Goal: Task Accomplishment & Management: Use online tool/utility

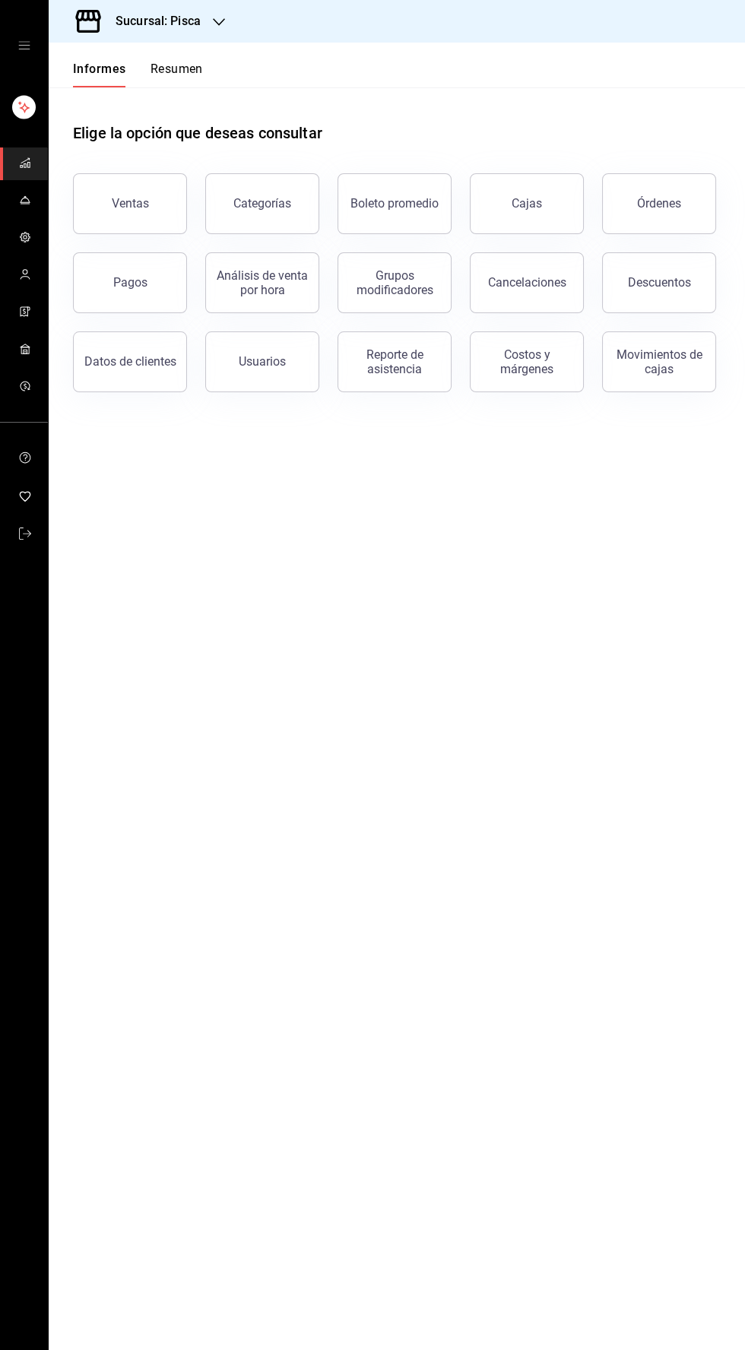
click at [24, 196] on icon "carpetas de buzón" at bounding box center [25, 200] width 12 height 12
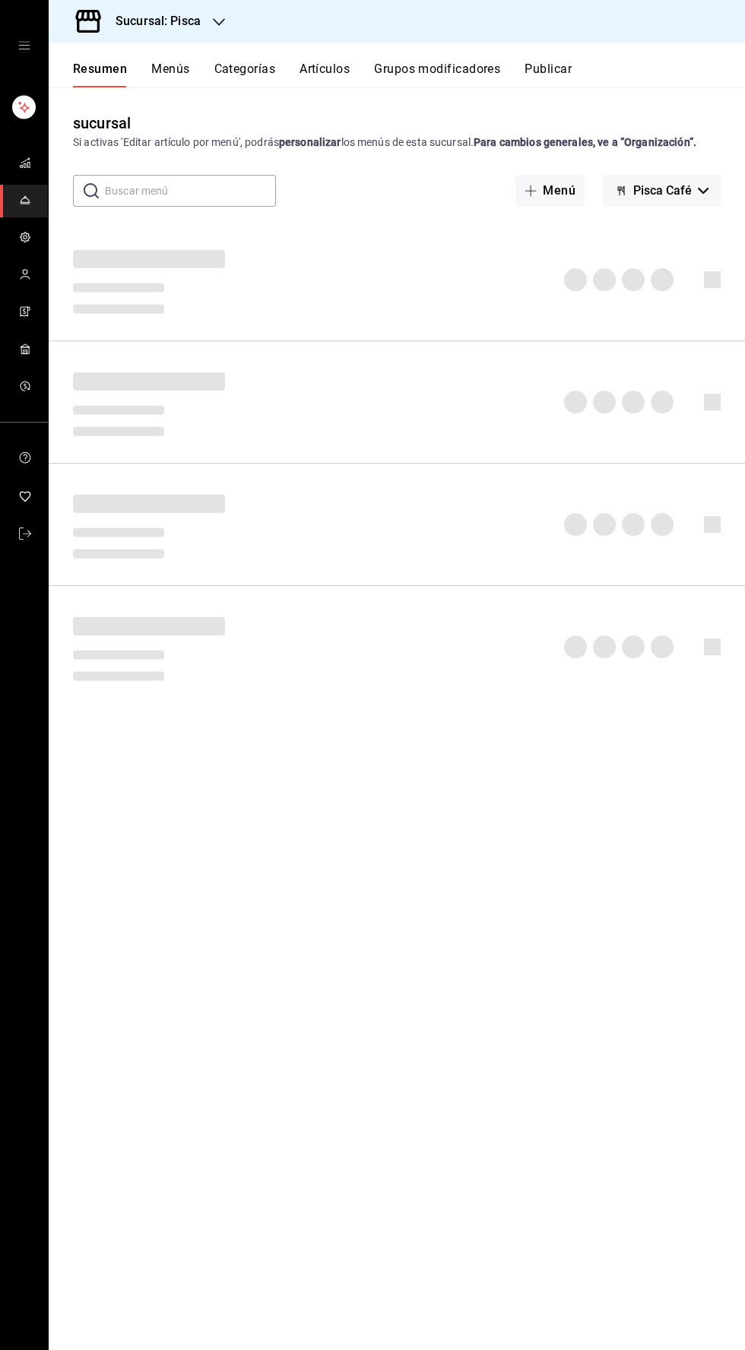
click at [330, 68] on font "Artículos" at bounding box center [324, 69] width 50 height 14
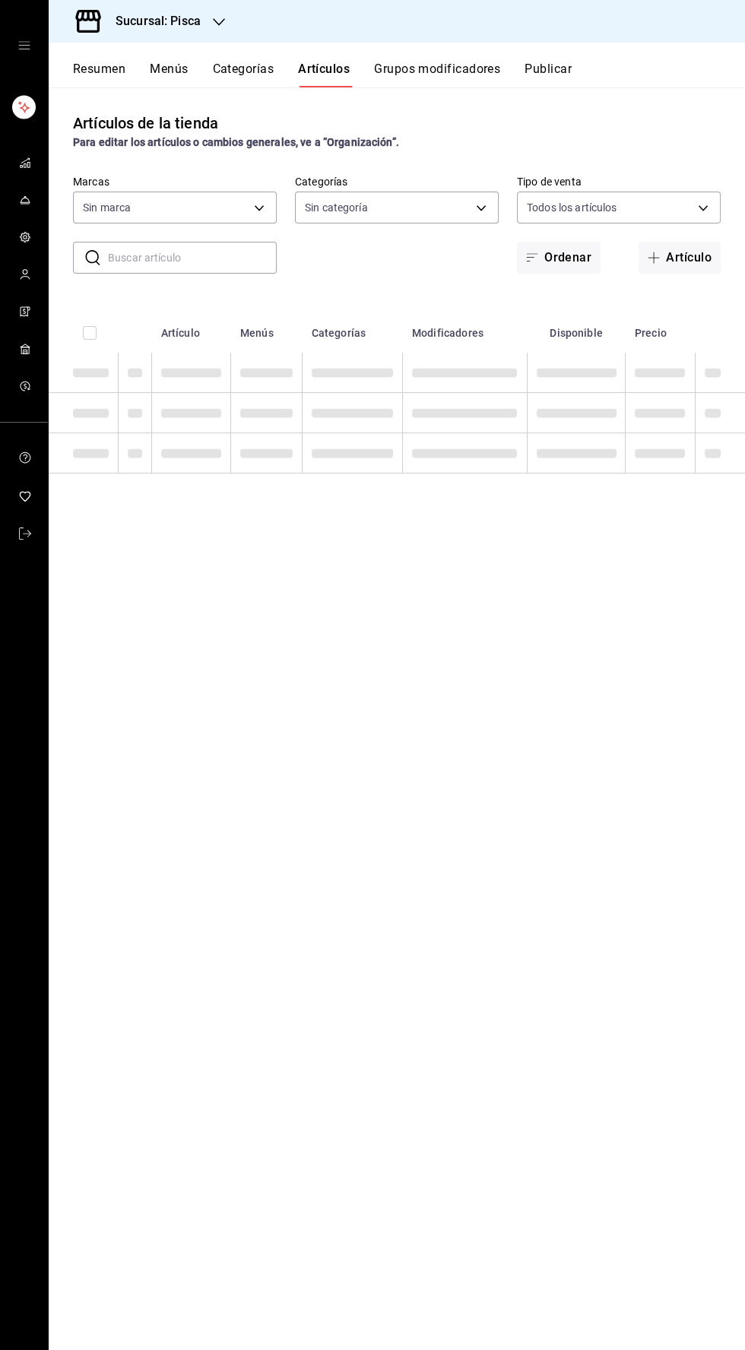
type input "bcd4eeba-f288-4c7f-be4a-80794efd5e2c,f4348fd6-19a6-4699-a042-45be726c08e8"
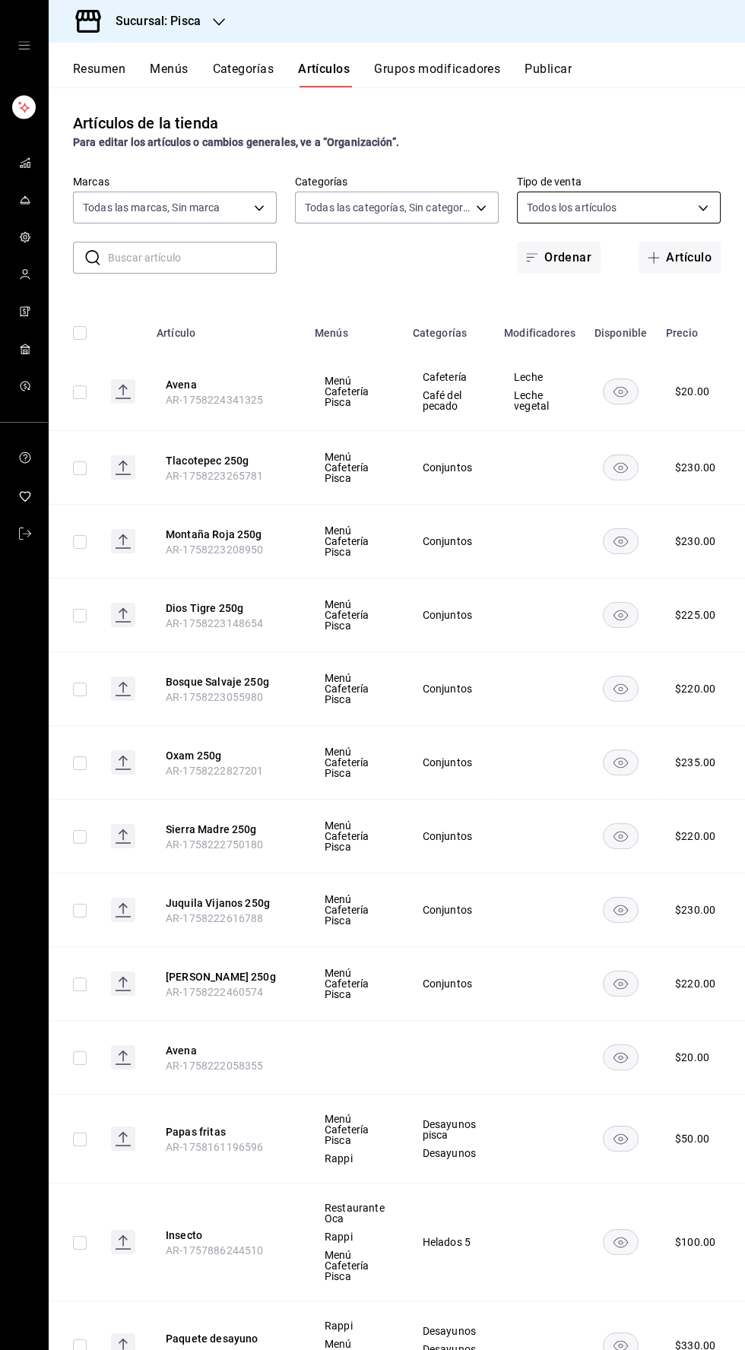
click at [647, 208] on body "Sucursal: Pisca Resumen Menús Categorías Artículos Grupos modificadores Publica…" at bounding box center [372, 675] width 745 height 1350
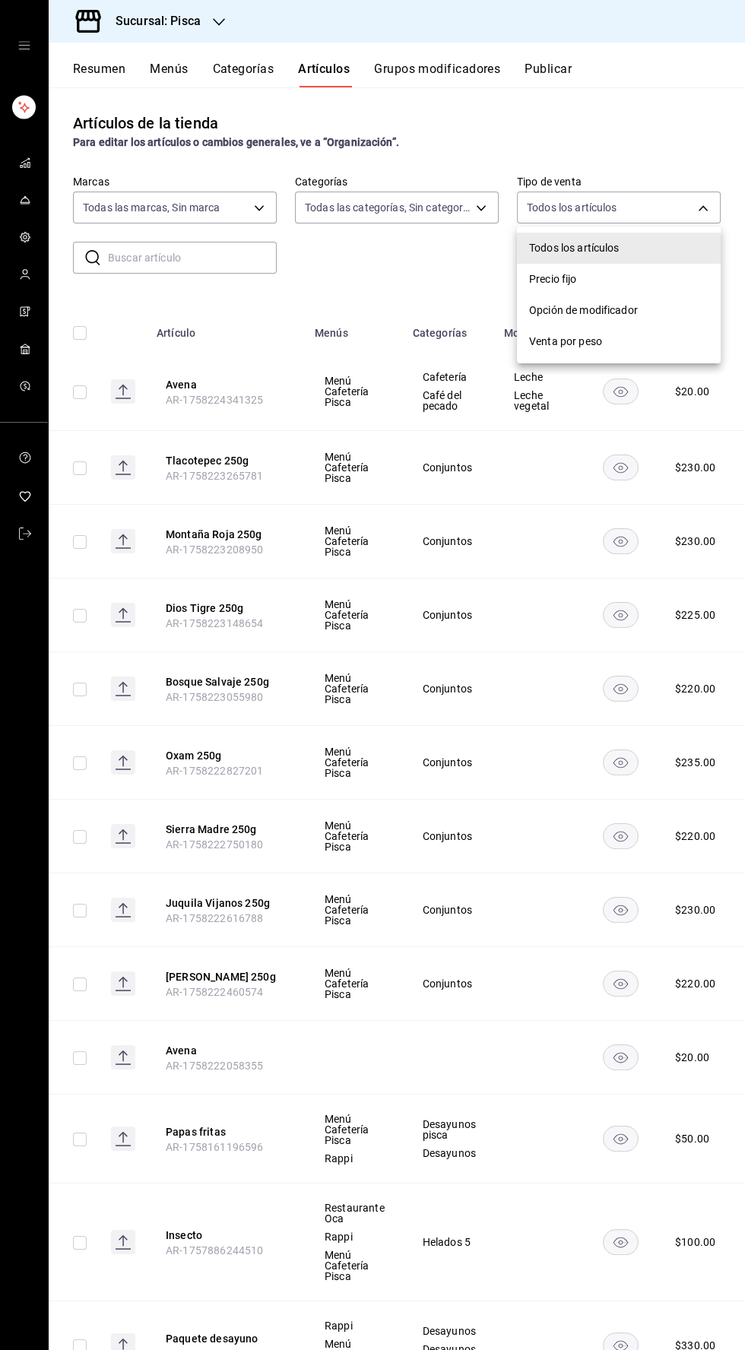
click at [456, 216] on div at bounding box center [372, 675] width 745 height 1350
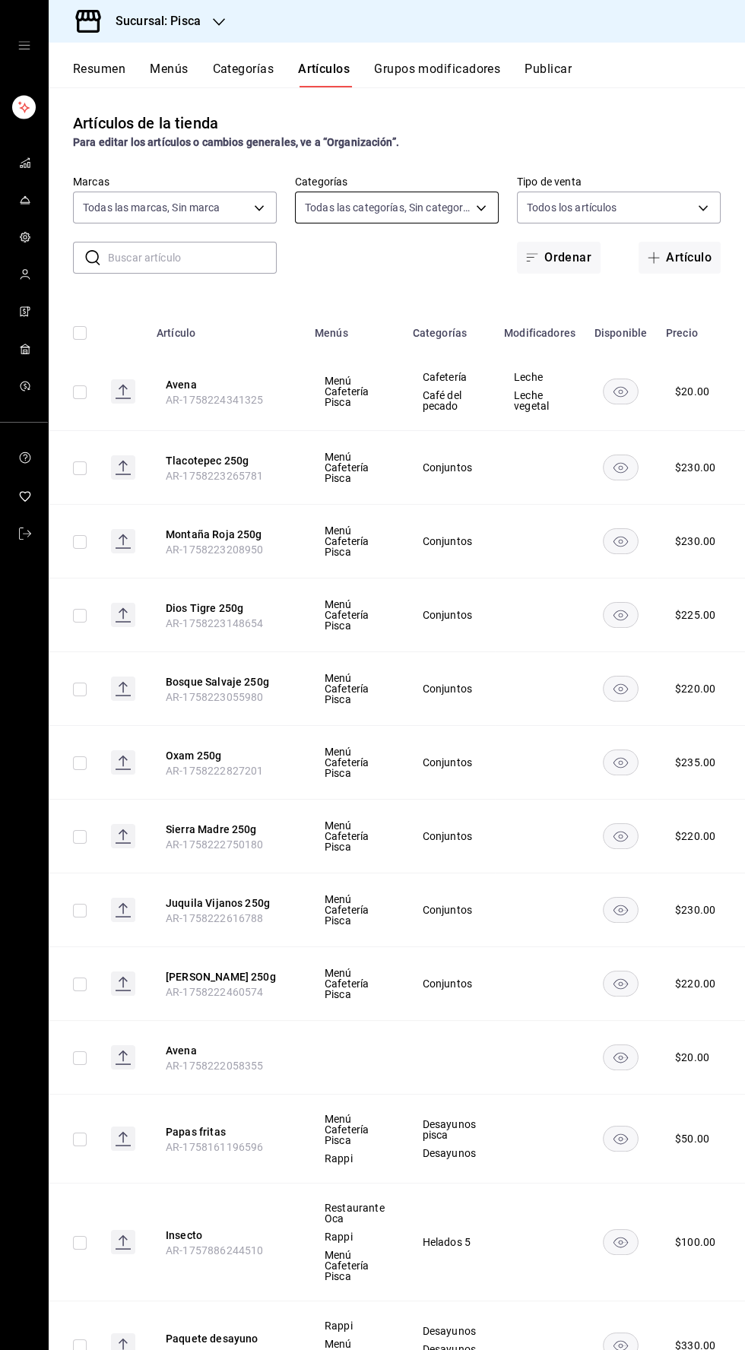
click at [467, 204] on body "Sucursal: Pisca Resumen Menús Categorías Artículos Grupos modificadores Publica…" at bounding box center [372, 675] width 745 height 1350
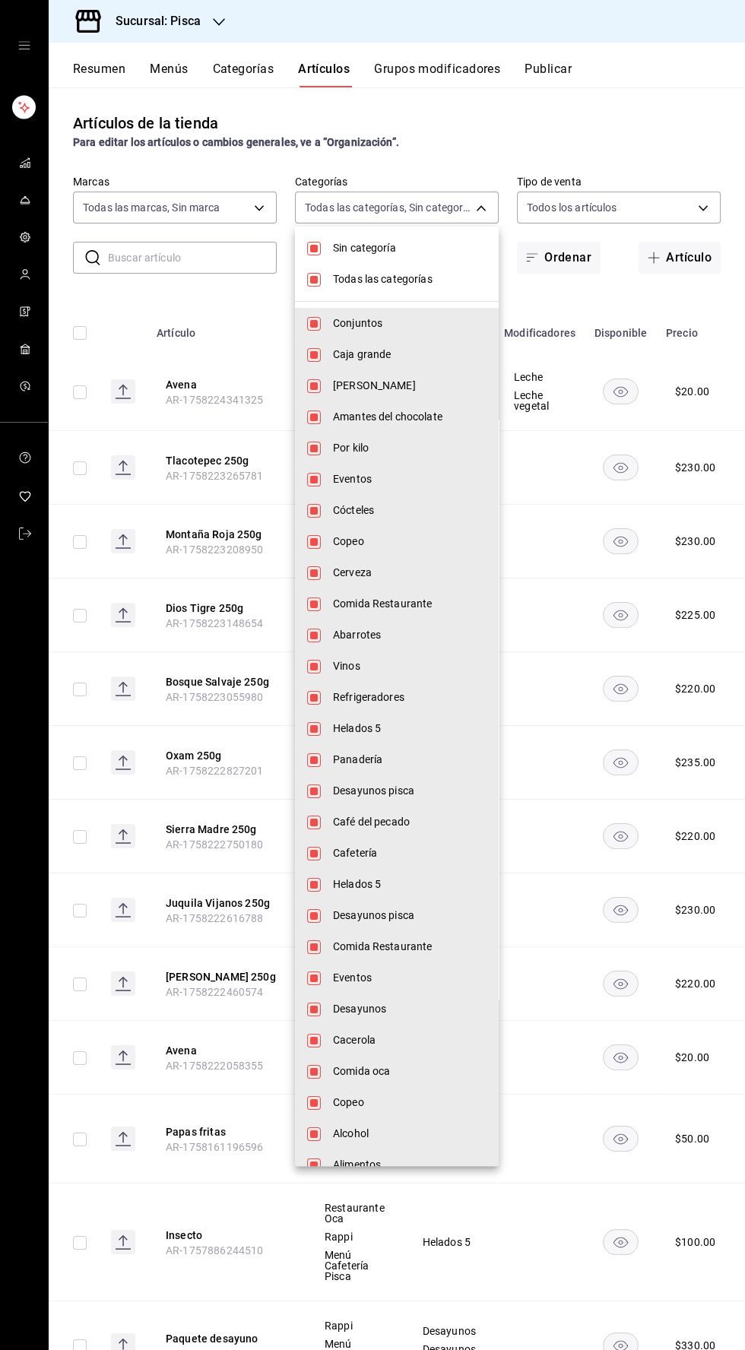
click at [310, 309] on li "Conjuntos" at bounding box center [397, 323] width 204 height 31
type input "f547cb4a-b93c-4195-b824-038b45f390e8,5cdc5738-4be2-4f6e-aec6-8c4831d5e22e,a1583…"
checkbox input "false"
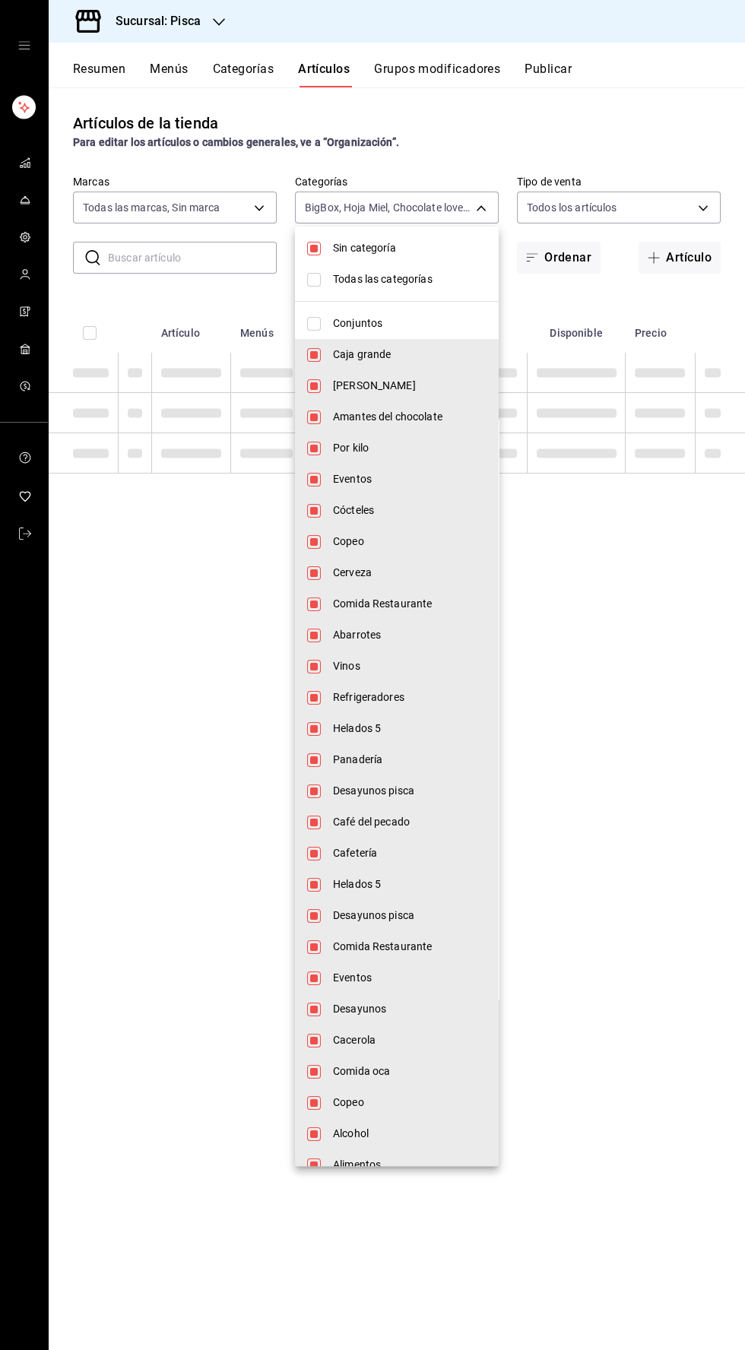
click at [315, 245] on input "checkbox" at bounding box center [314, 249] width 14 height 14
checkbox input "false"
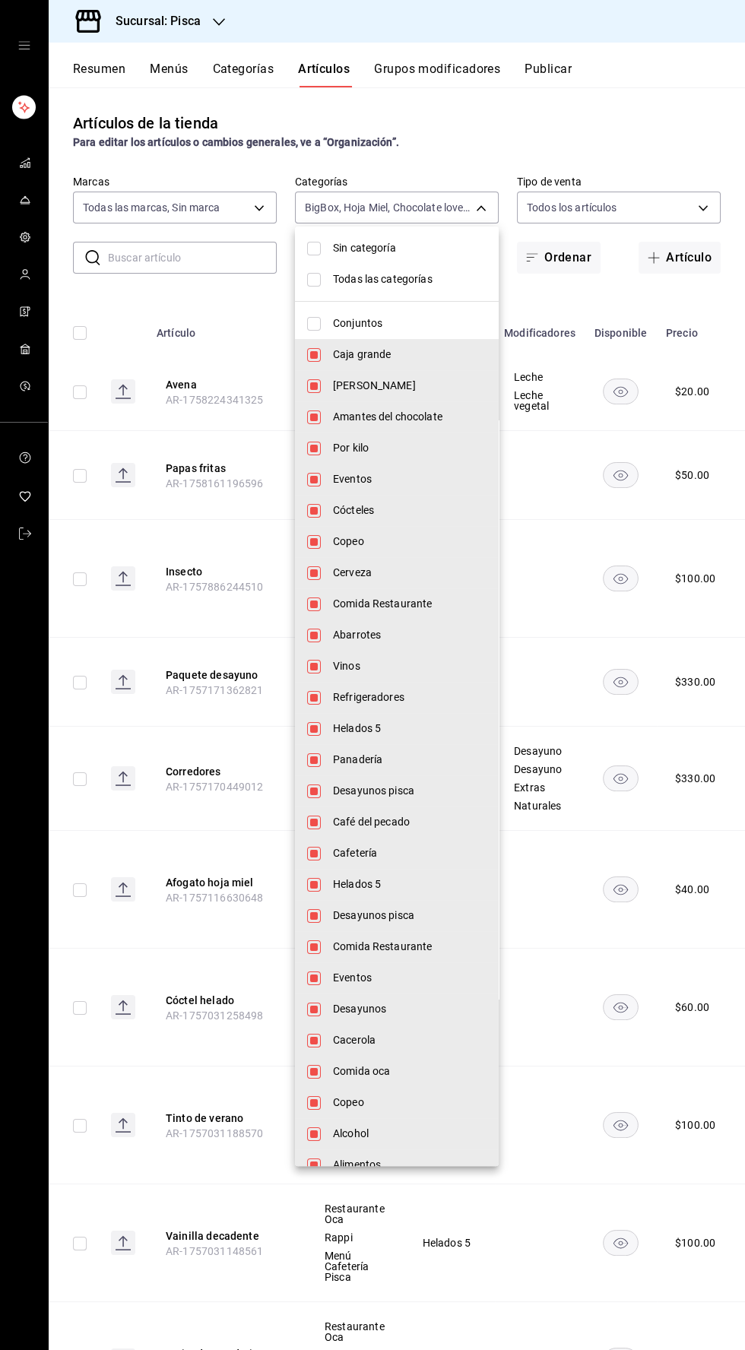
click at [310, 299] on ul "Sin categoría Todas las categorías Conjuntos Caja grande Hoja Miel Amantes del …" at bounding box center [397, 863] width 204 height 1272
click at [299, 279] on li "Todas las categorías" at bounding box center [397, 279] width 204 height 31
type input "6c521cb1-5a60-466d-80d0-2886416c69ac,f547cb4a-b93c-4195-b824-038b45f390e8,5cdc5…"
checkbox input "true"
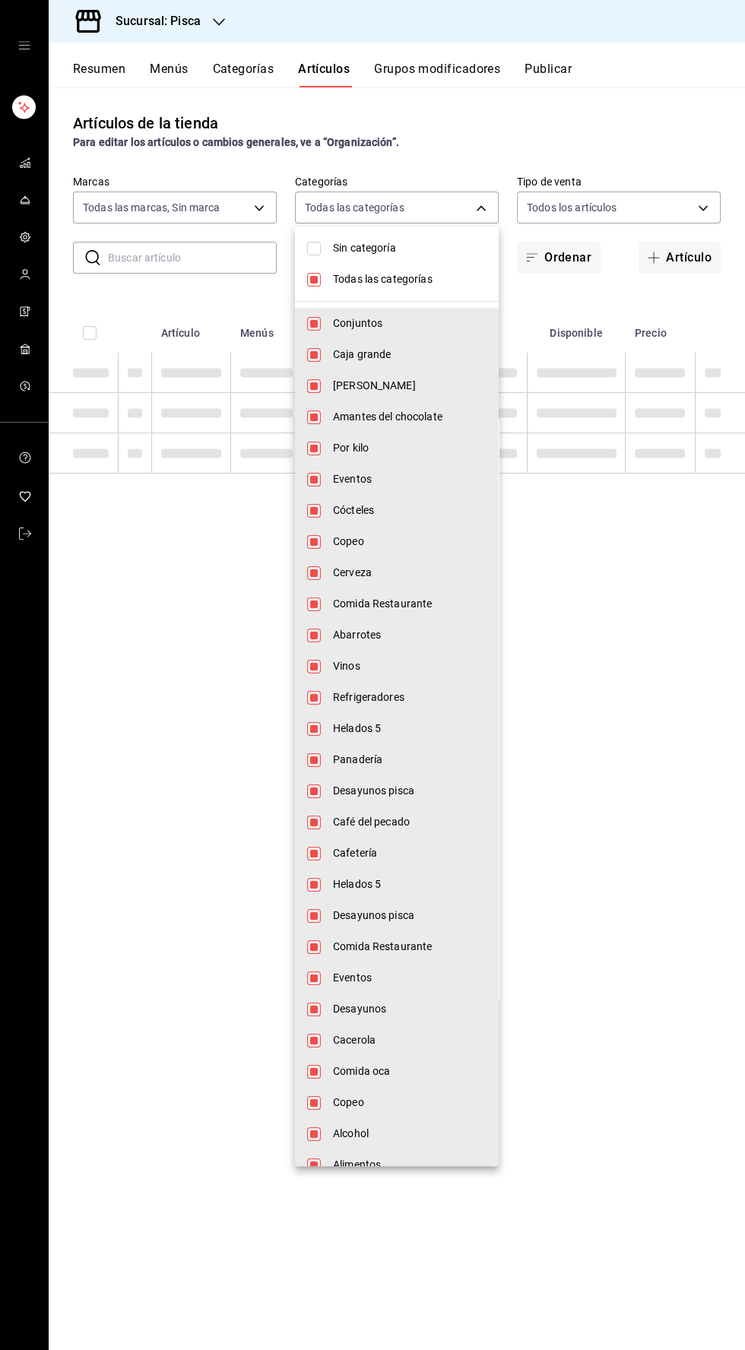
click at [312, 280] on input "checkbox" at bounding box center [314, 280] width 14 height 14
checkbox input "false"
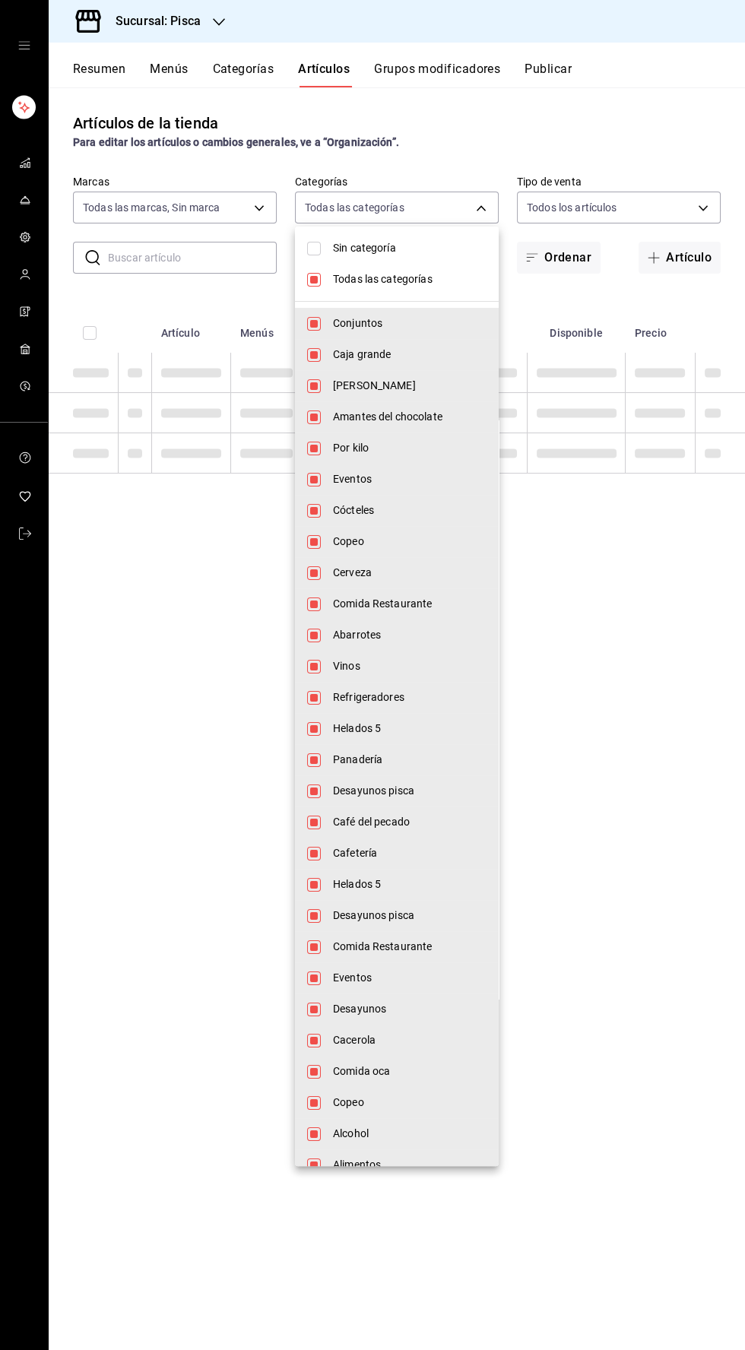
checkbox input "false"
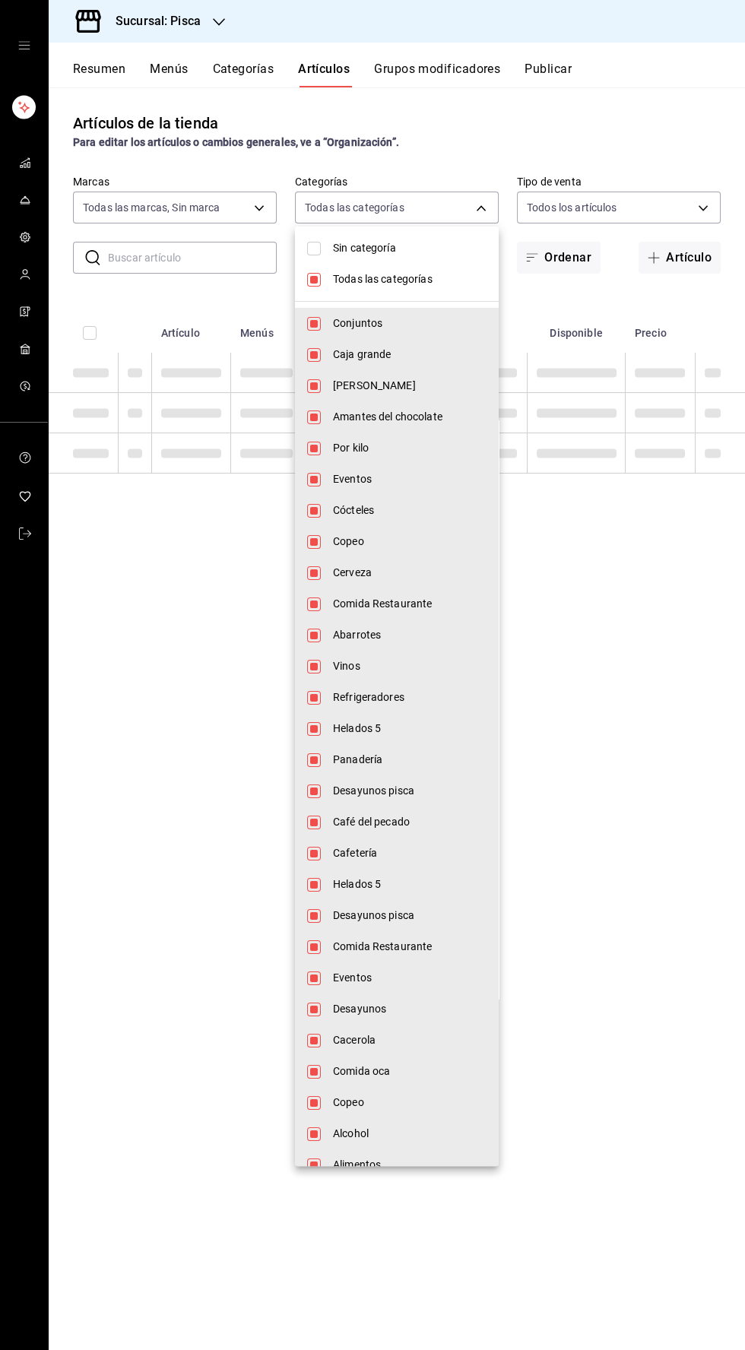
checkbox input "false"
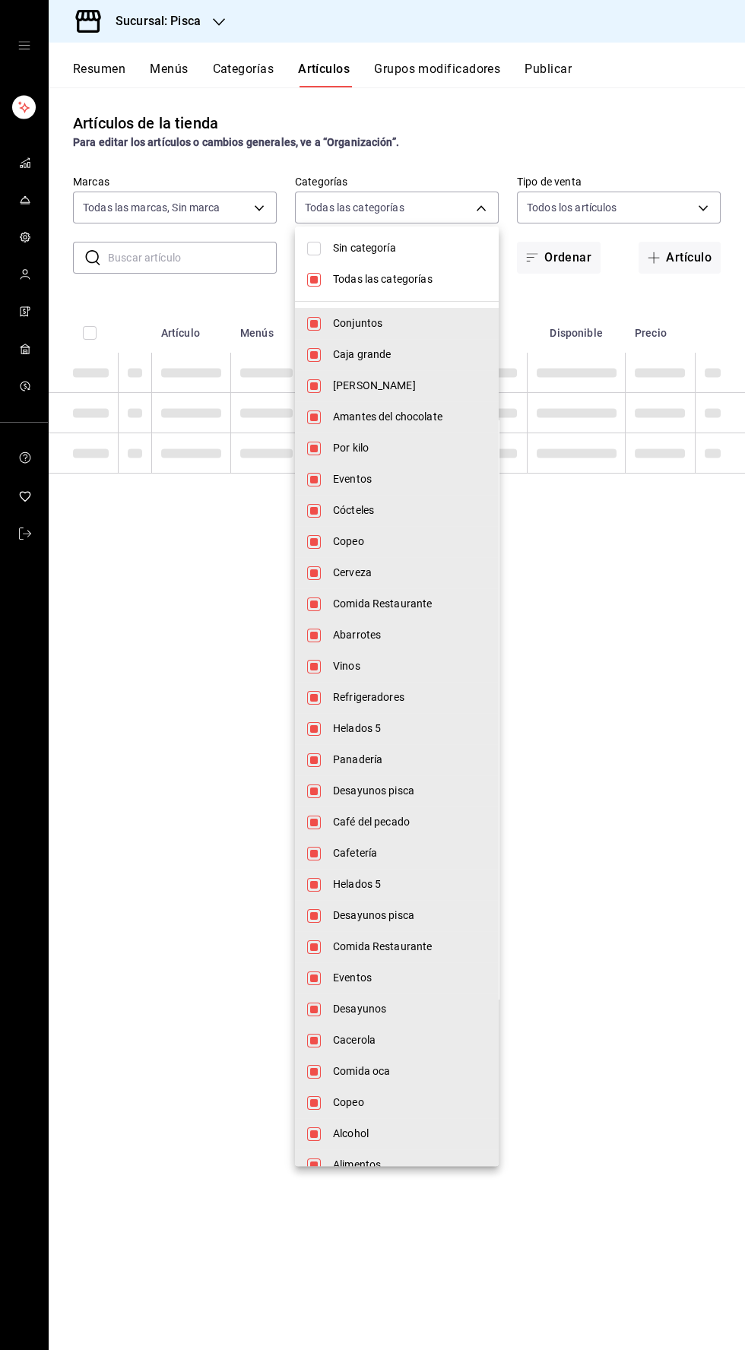
checkbox input "false"
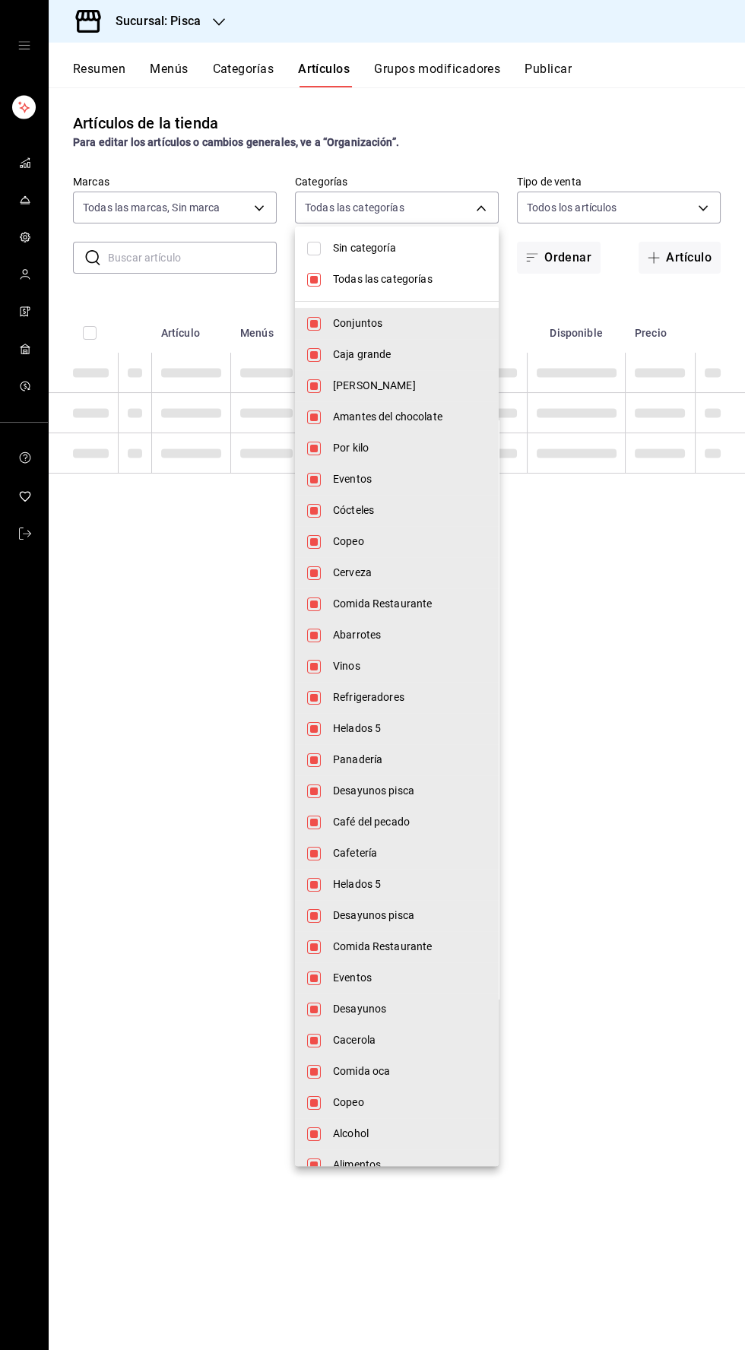
checkbox input "false"
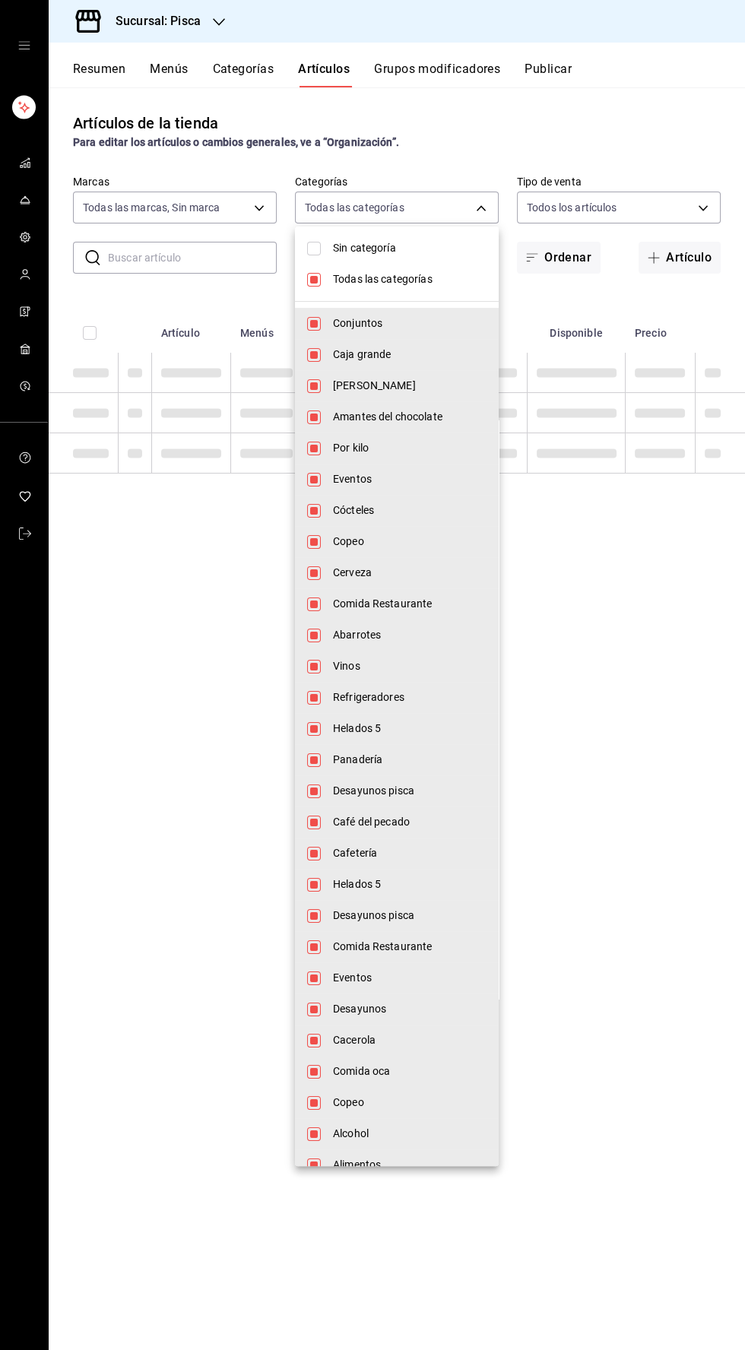
checkbox input "false"
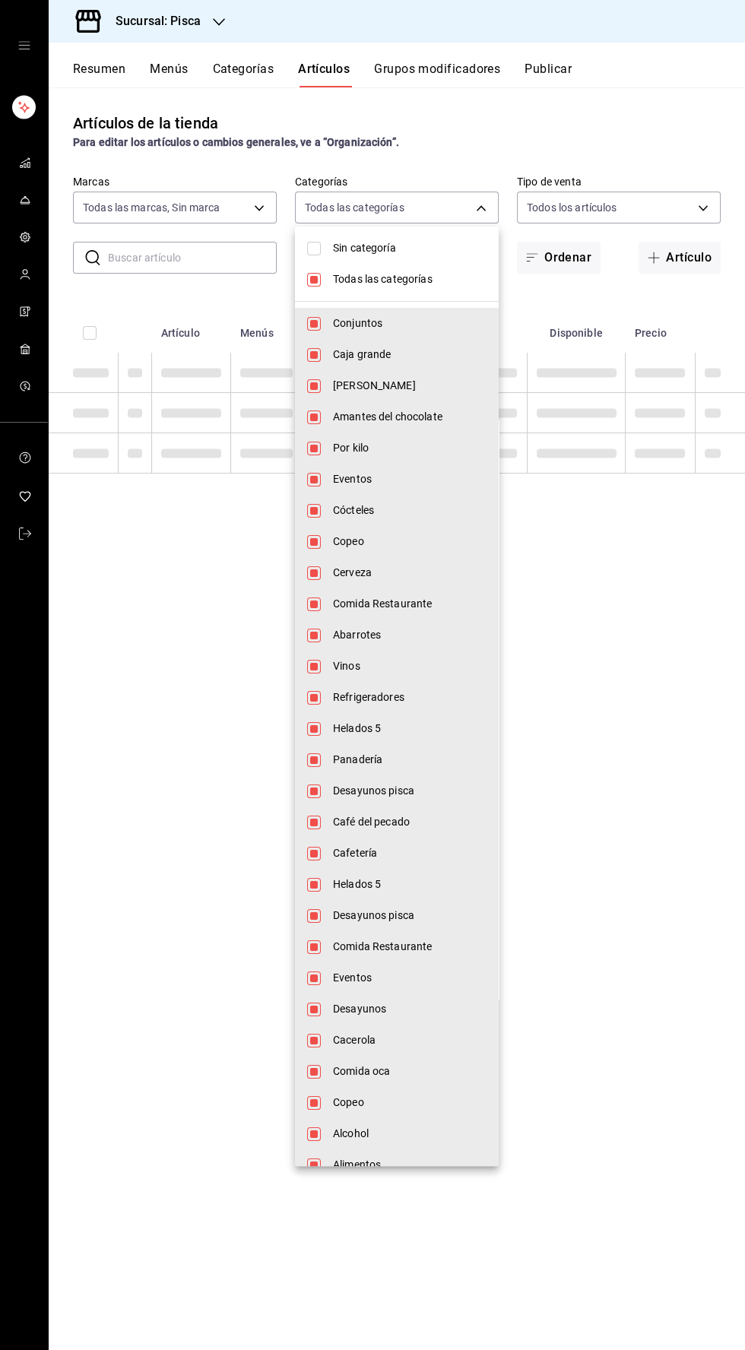
checkbox input "false"
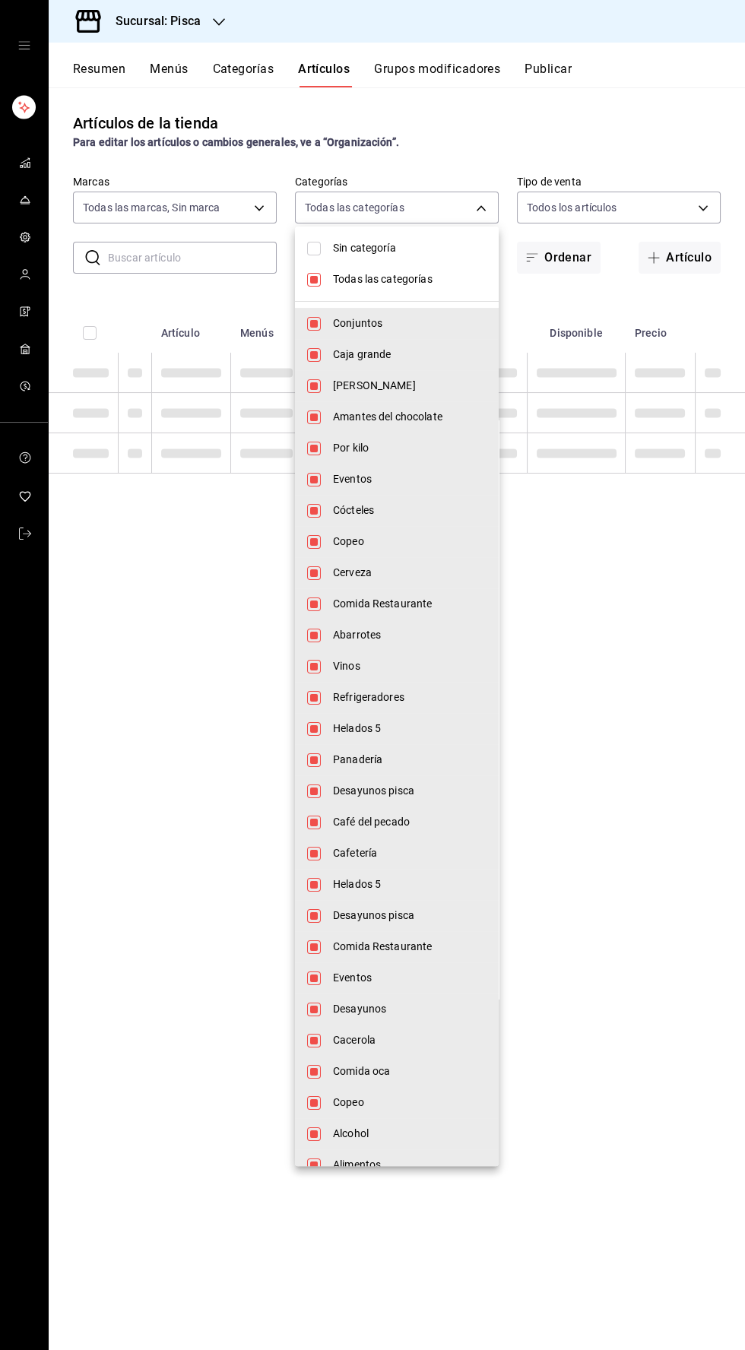
checkbox input "false"
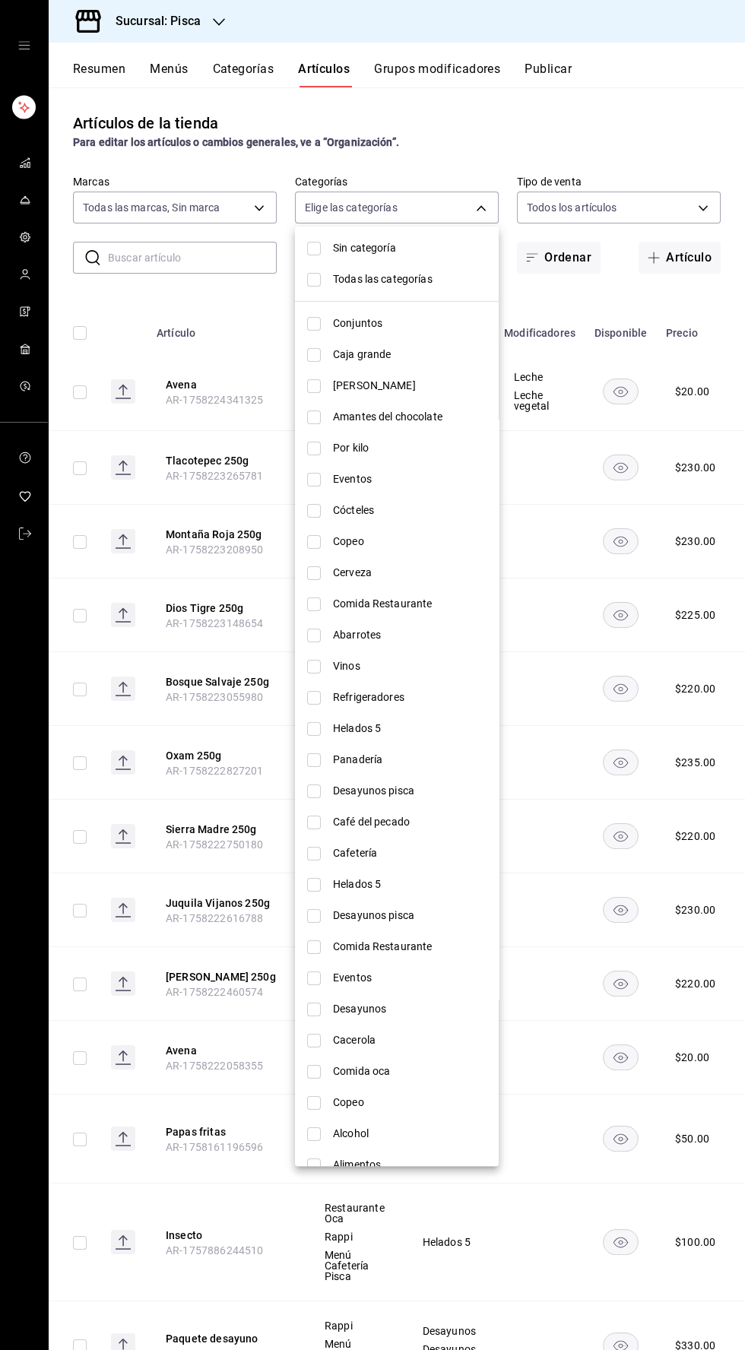
click at [315, 727] on input "checkbox" at bounding box center [314, 729] width 14 height 14
checkbox input "true"
type input "2e004ecd-0e99-4f20-a2e6-b893d6da9dab"
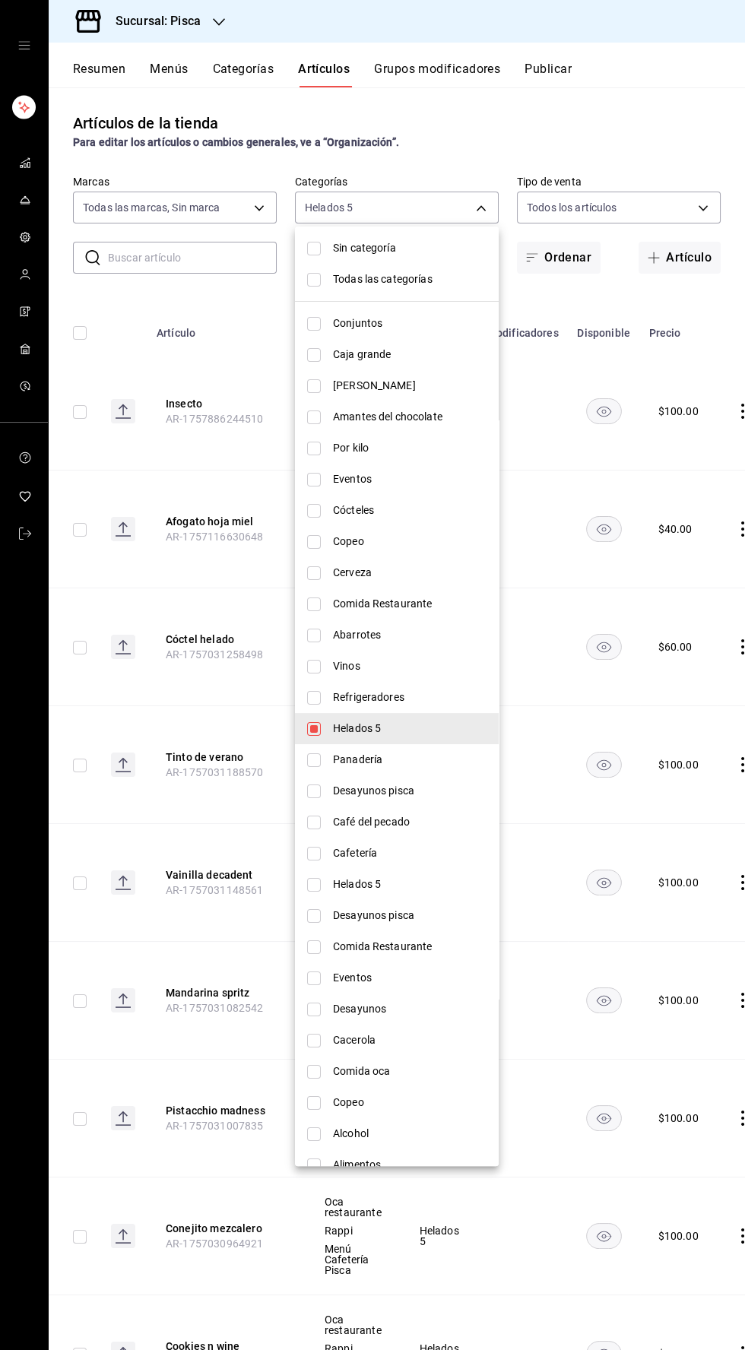
click at [635, 140] on div at bounding box center [372, 675] width 745 height 1350
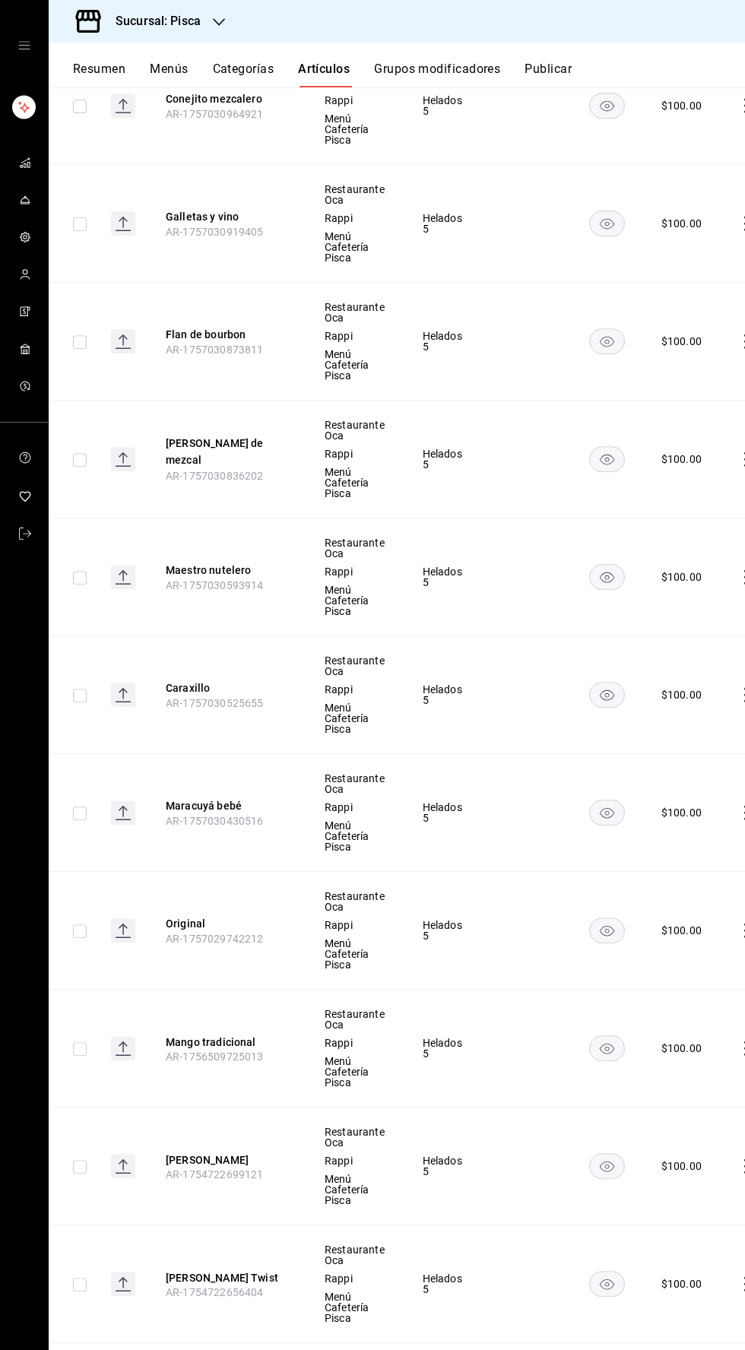
scroll to position [1281, 0]
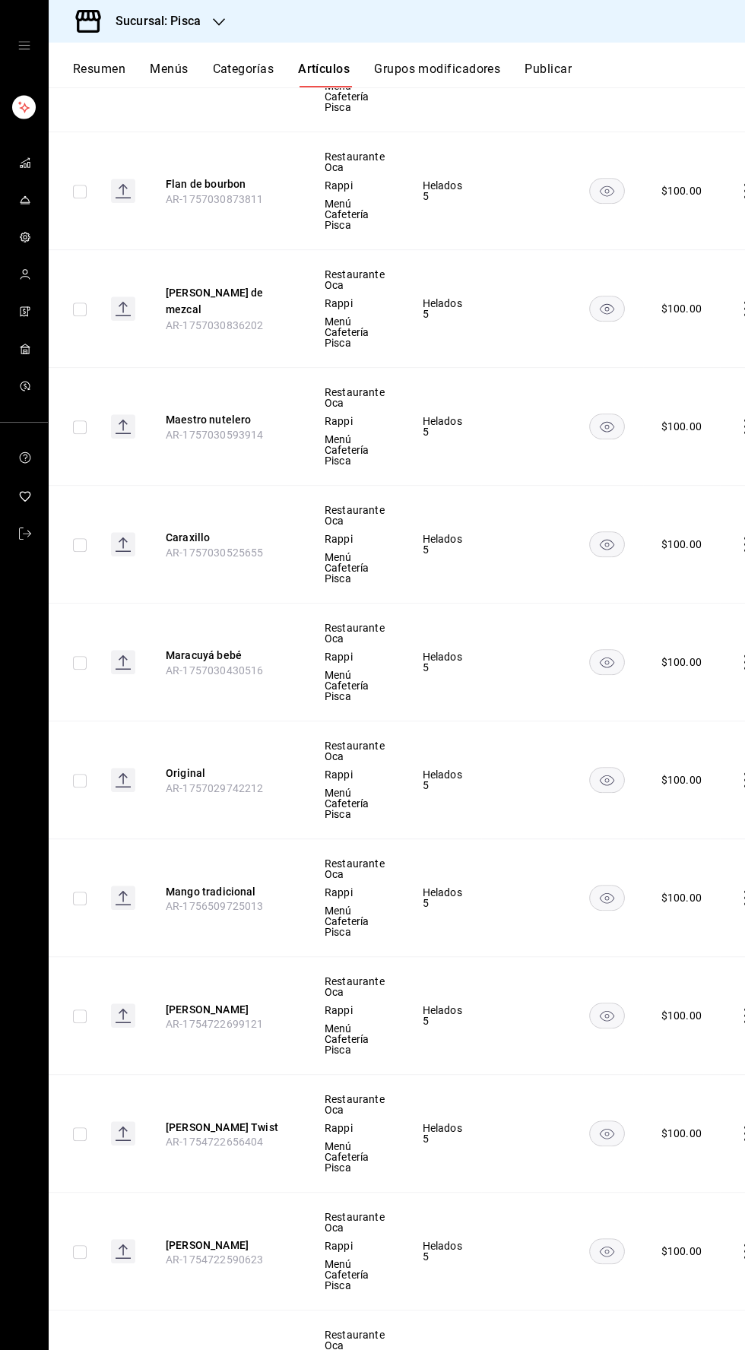
click at [363, 1281] on span "Menú Cafetería Pisca" at bounding box center [355, 1275] width 60 height 32
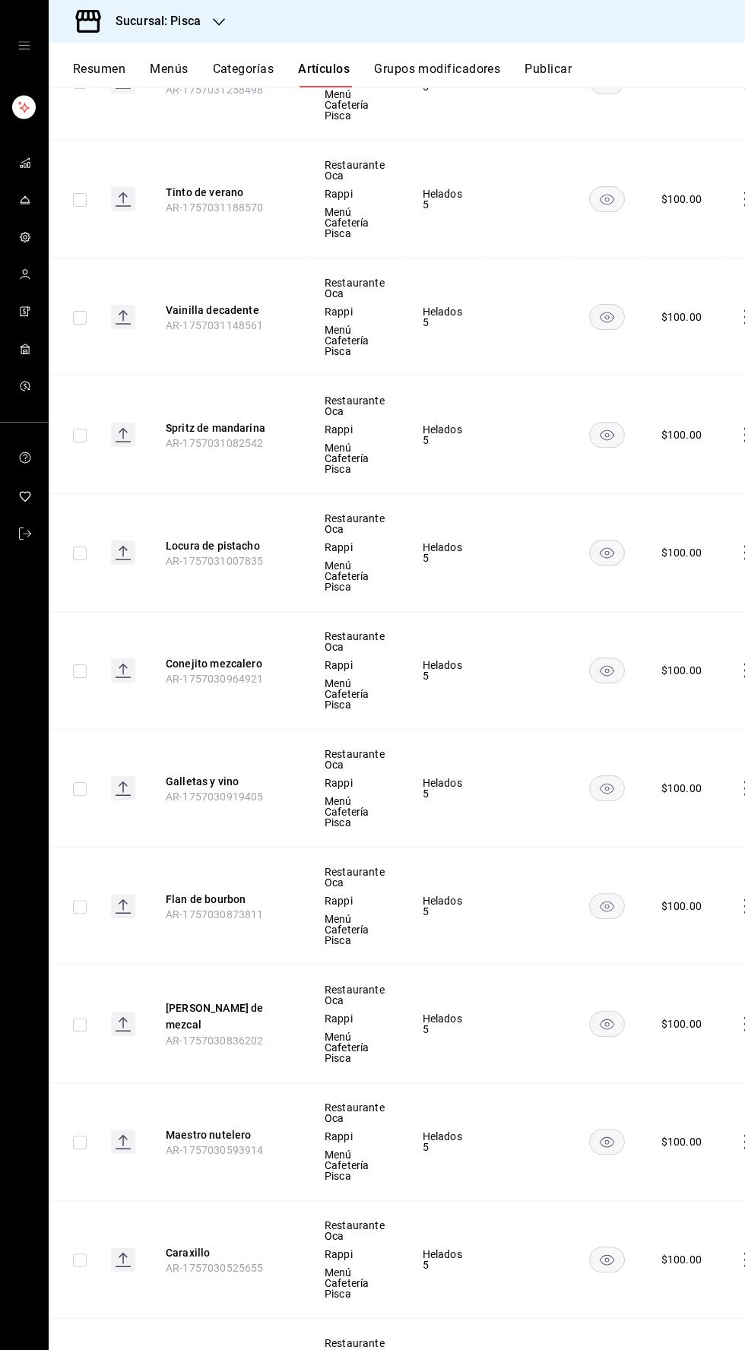
scroll to position [0, 0]
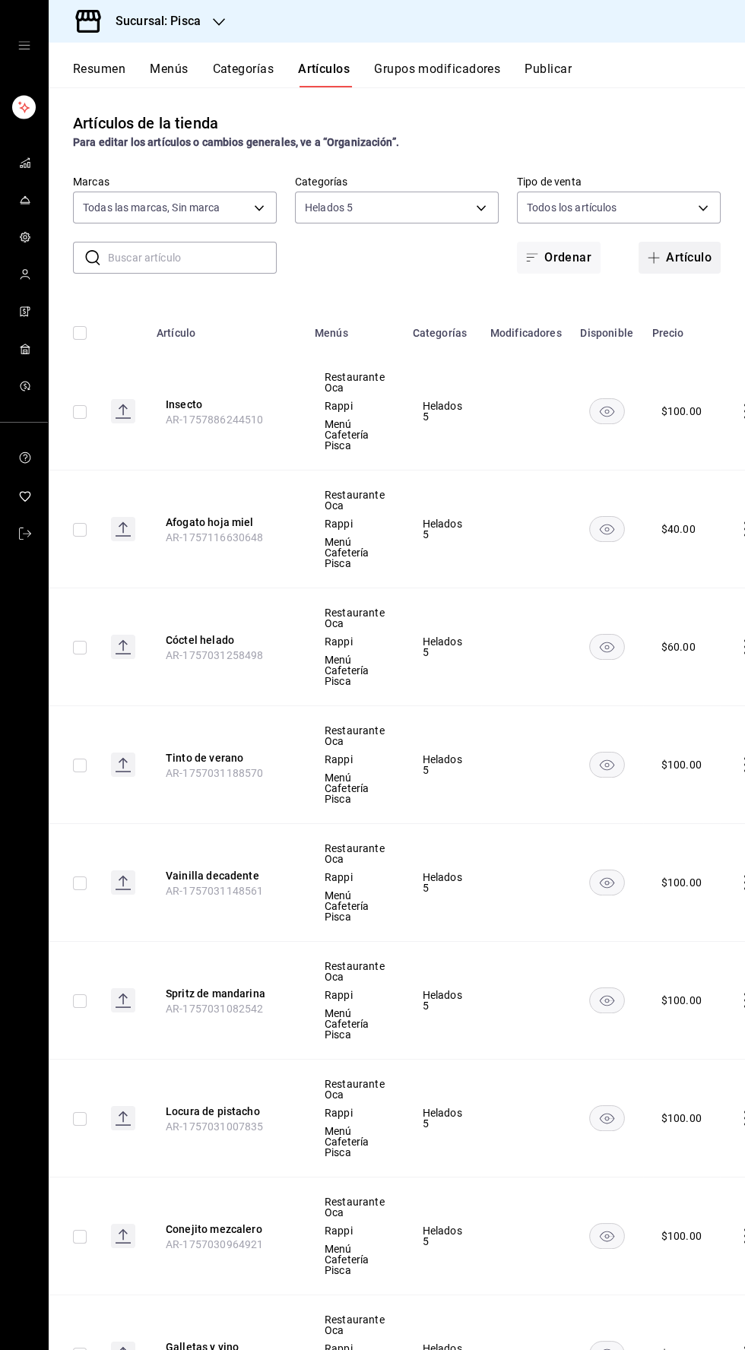
click at [656, 258] on icon "button" at bounding box center [653, 258] width 11 height 1
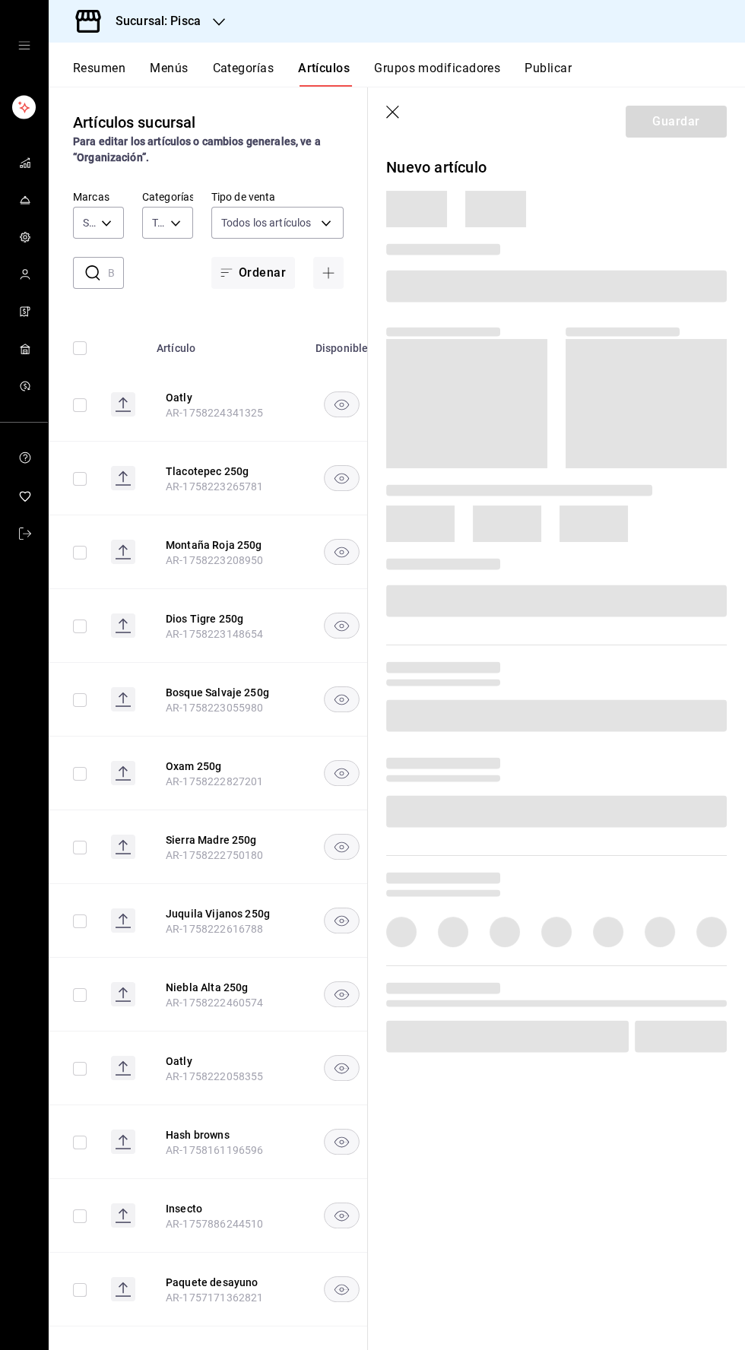
type input "6c521cb1-5a60-466d-80d0-2886416c69ac,f547cb4a-b93c-4195-b824-038b45f390e8,5cdc5…"
type input "bcd4eeba-f288-4c7f-be4a-80794efd5e2c,f4348fd6-19a6-4699-a042-45be726c08e8"
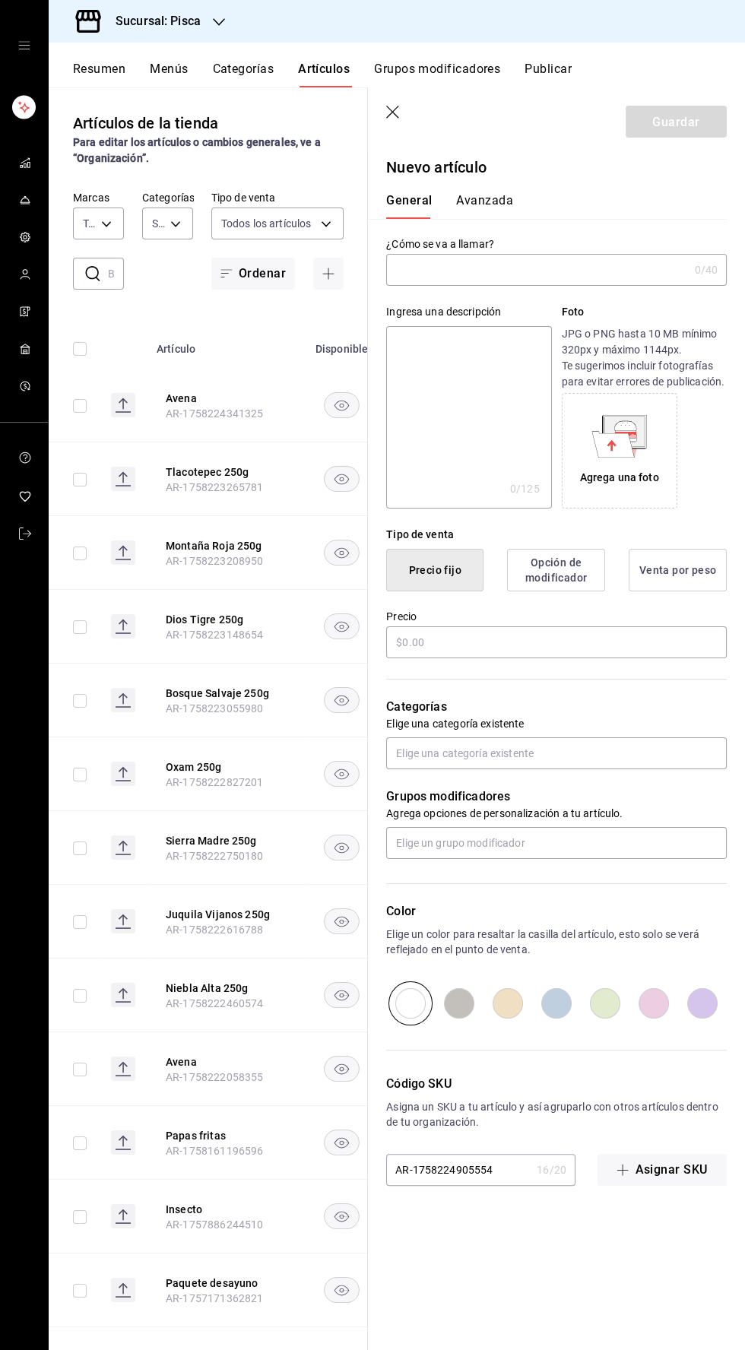
click at [550, 271] on input "text" at bounding box center [537, 270] width 302 height 30
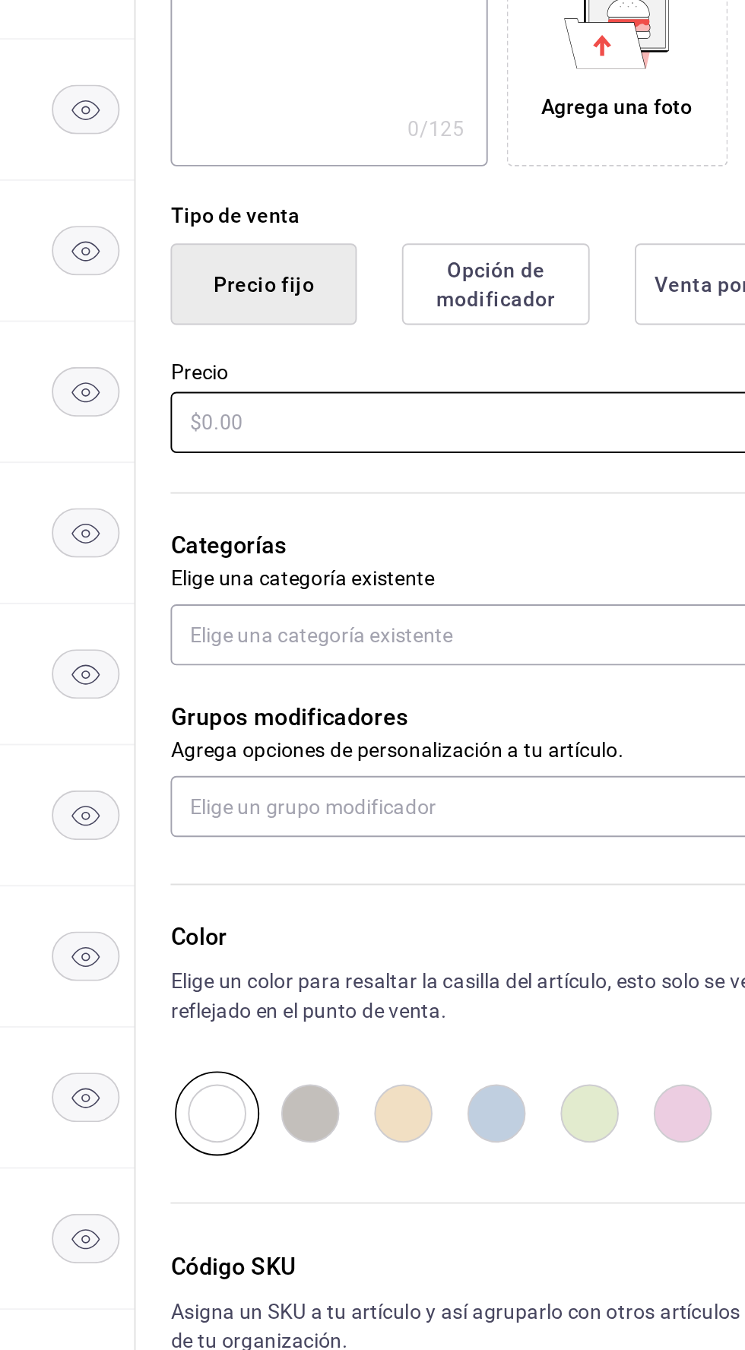
type input "Spritz"
click at [419, 639] on input "text" at bounding box center [556, 642] width 341 height 32
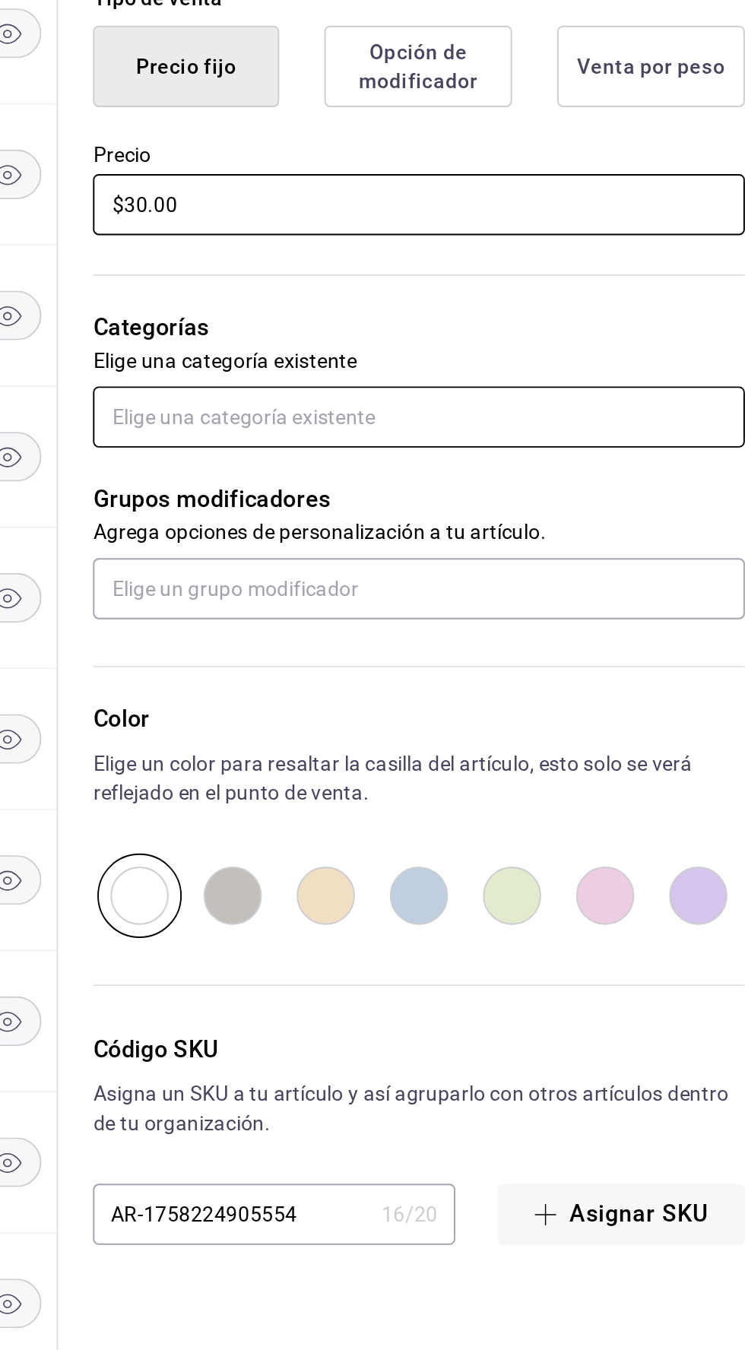
type input "$30.00"
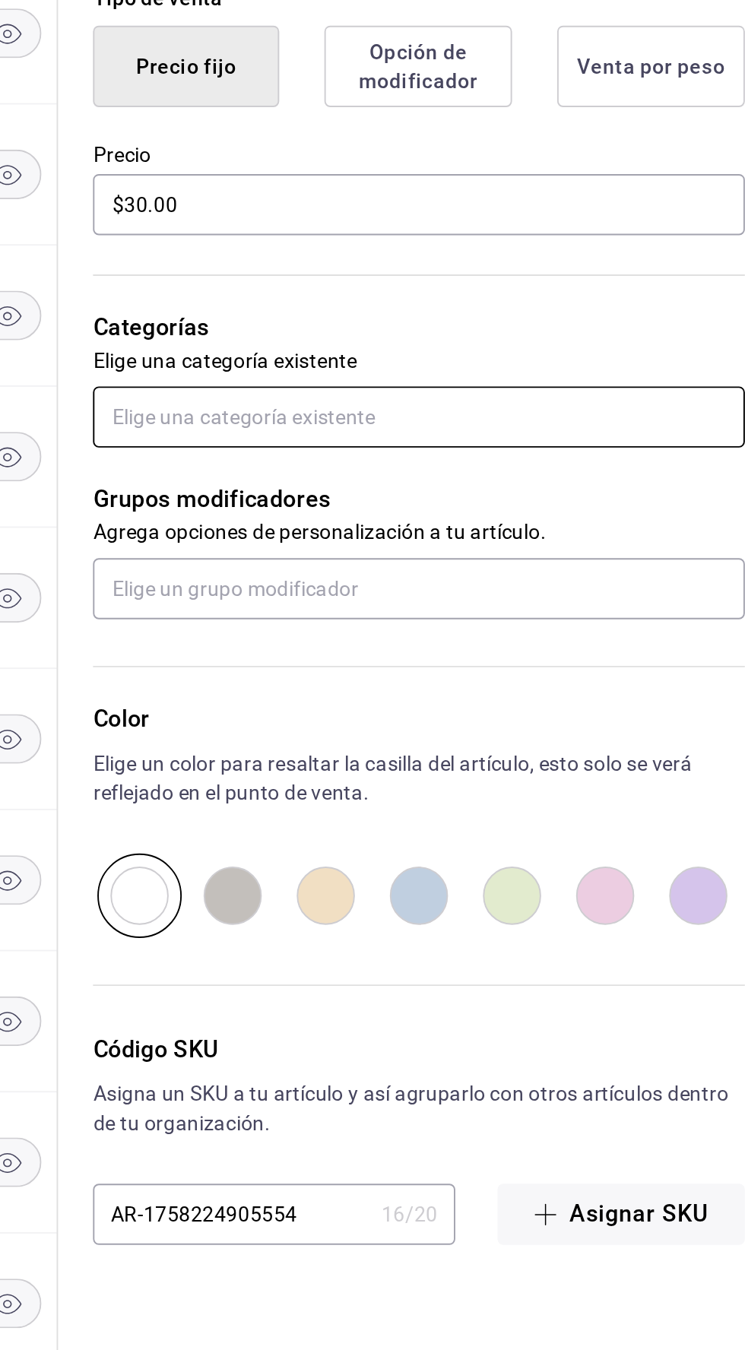
click at [428, 759] on input "text" at bounding box center [556, 753] width 341 height 32
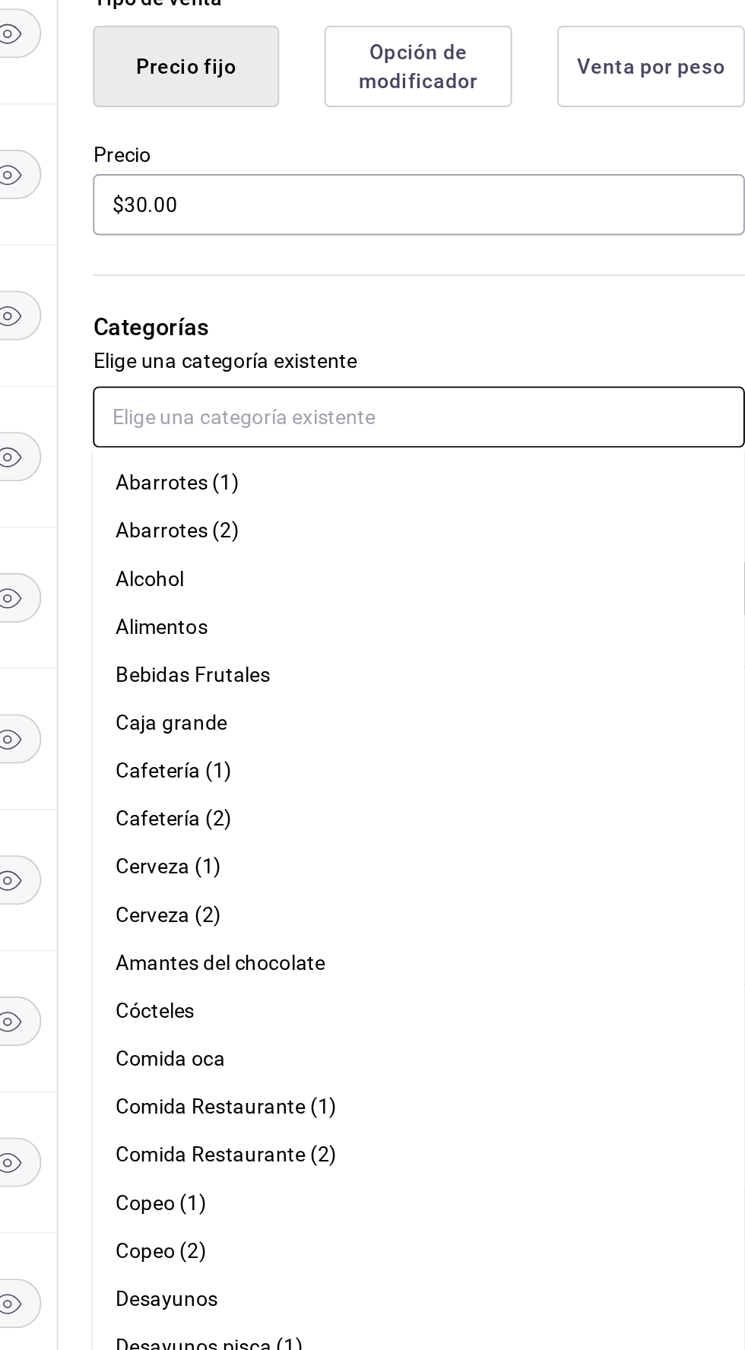
type input "h"
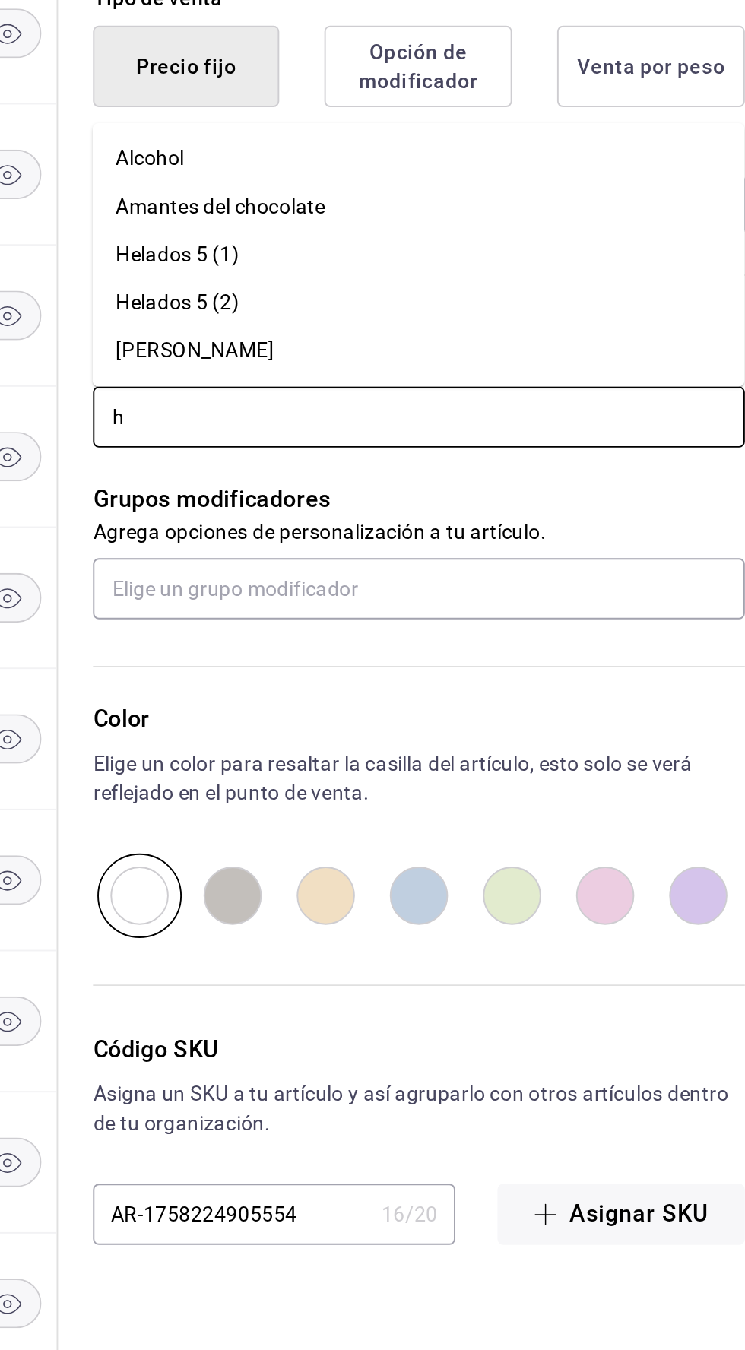
click at [429, 670] on font "Helados 5 (1)" at bounding box center [430, 668] width 65 height 12
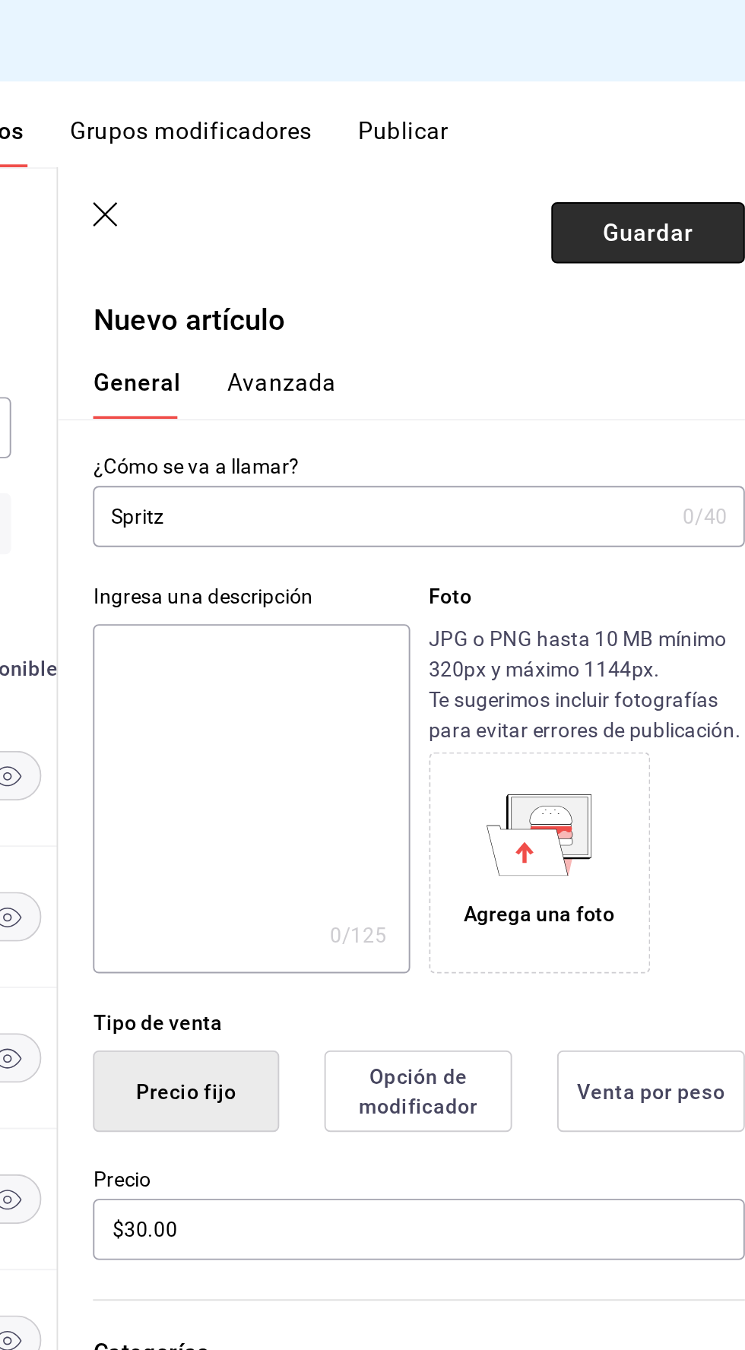
click at [665, 124] on font "Guardar" at bounding box center [675, 121] width 47 height 14
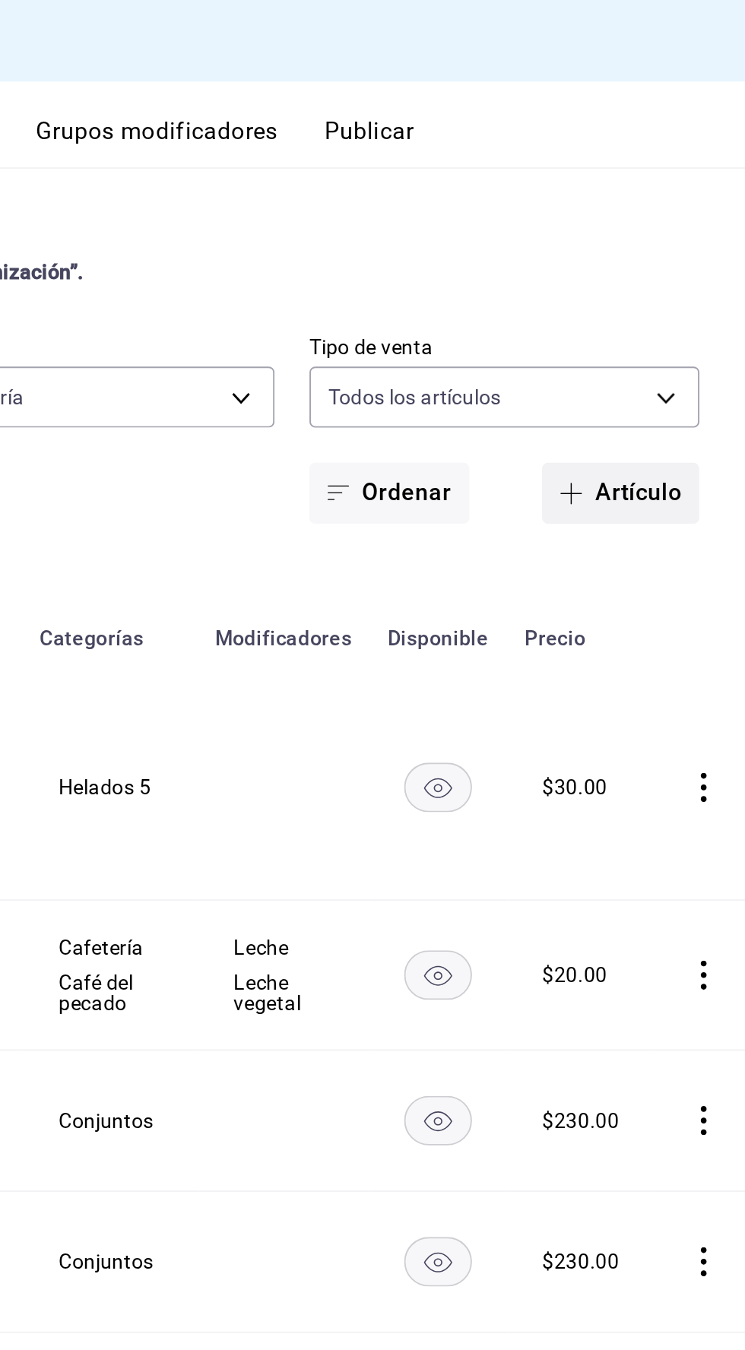
click at [663, 270] on button "Artículo" at bounding box center [679, 258] width 82 height 32
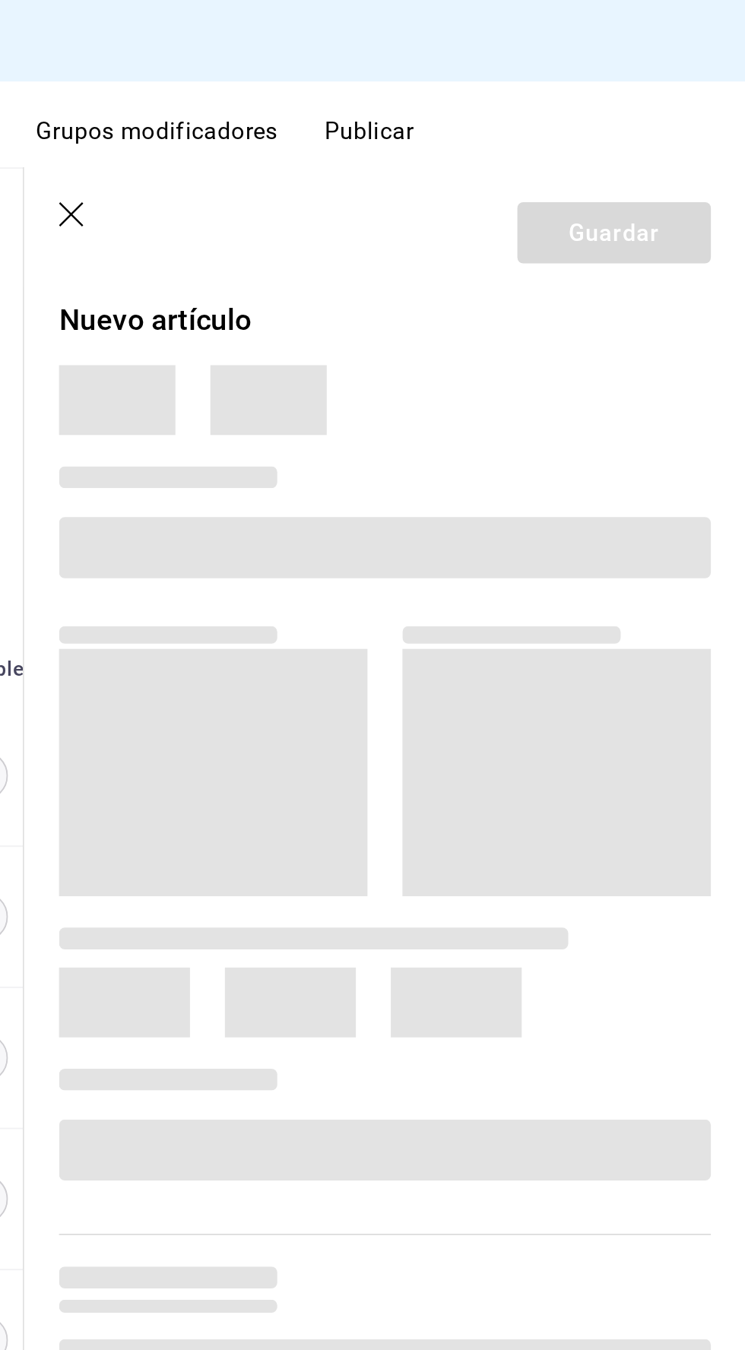
type input "6c521cb1-5a60-466d-80d0-2886416c69ac,f547cb4a-b93c-4195-b824-038b45f390e8,5cdc5…"
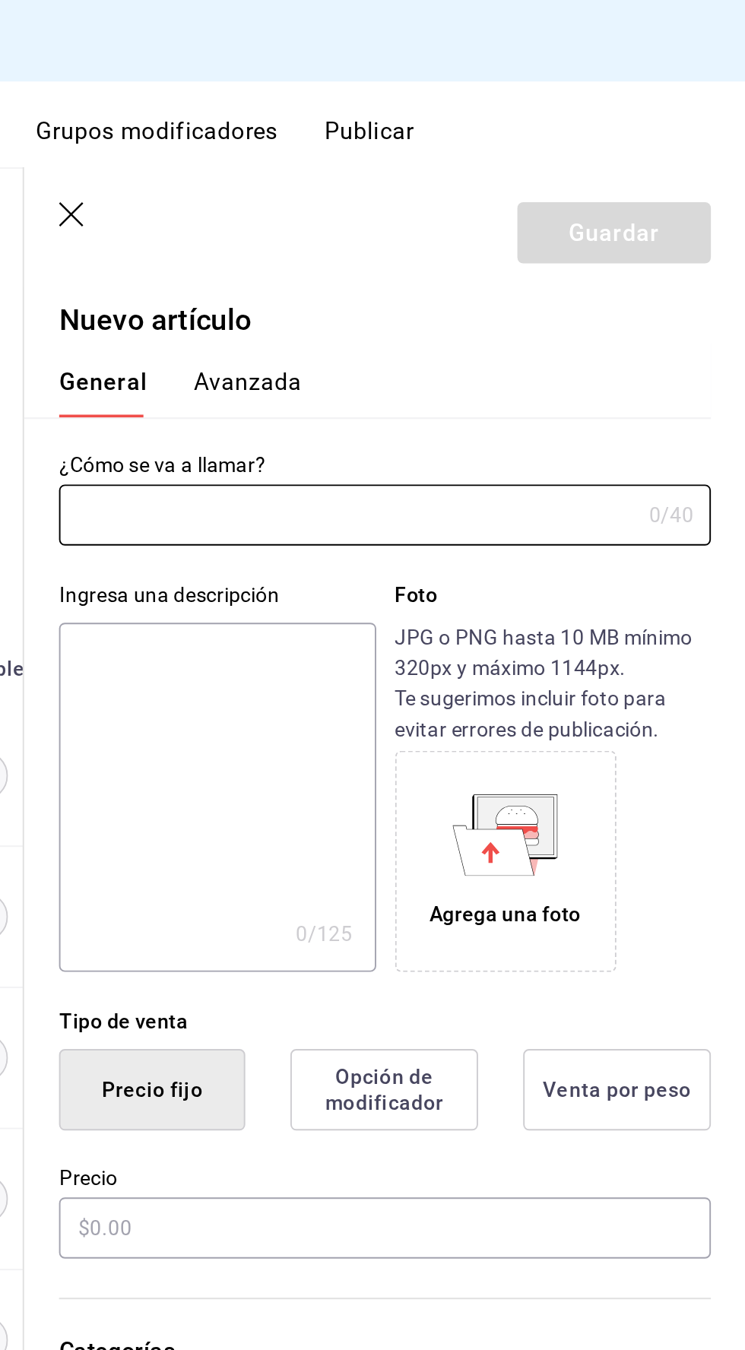
type input "AR-1758224942929"
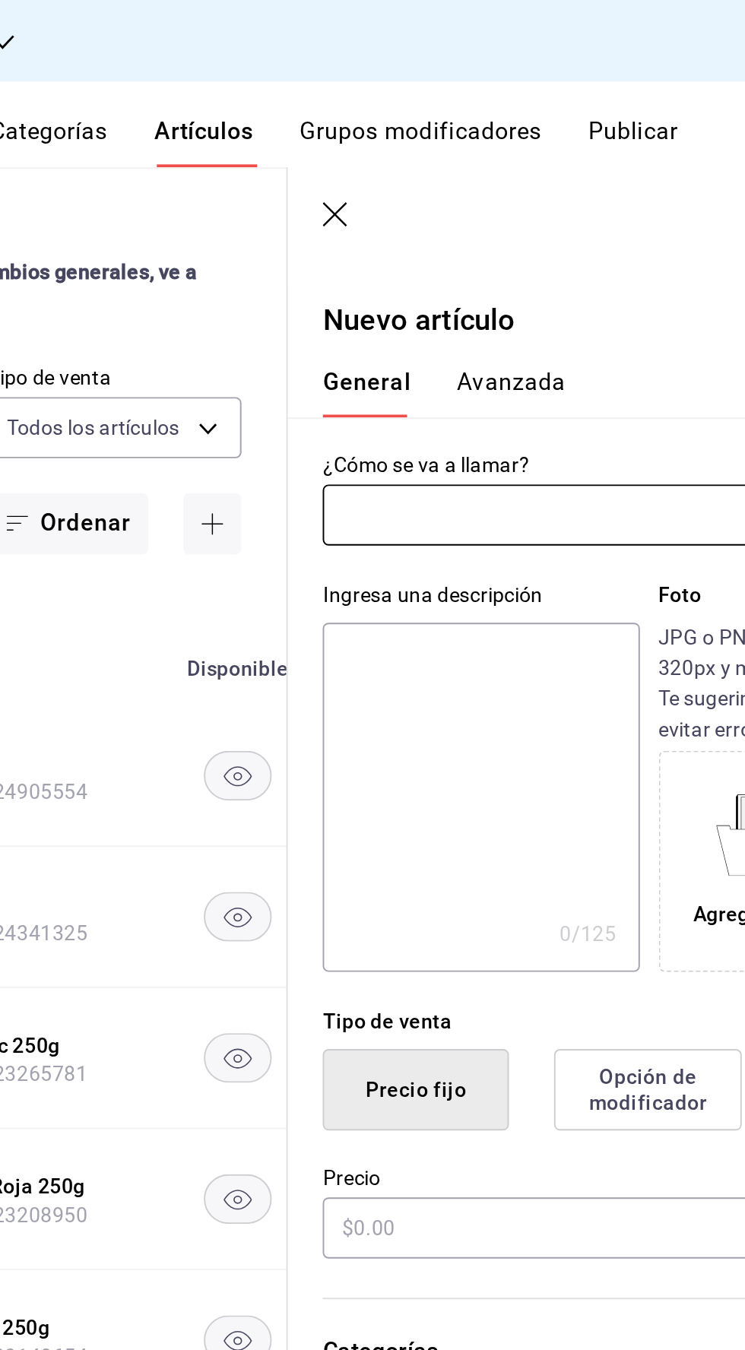
type input "bcd4eeba-f288-4c7f-be4a-80794efd5e2c,f4348fd6-19a6-4699-a042-45be726c08e8"
click at [595, 146] on header "Guardar" at bounding box center [556, 118] width 377 height 62
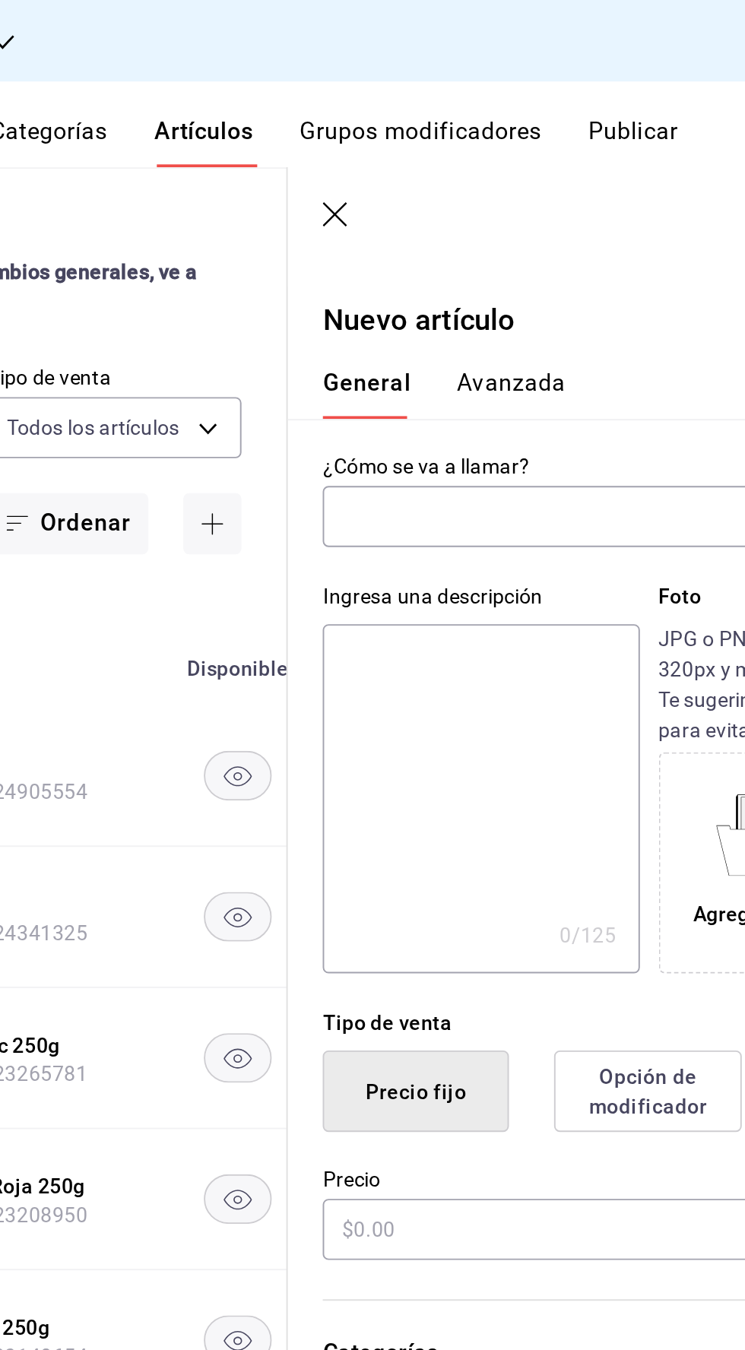
click at [464, 273] on input "text" at bounding box center [537, 270] width 302 height 30
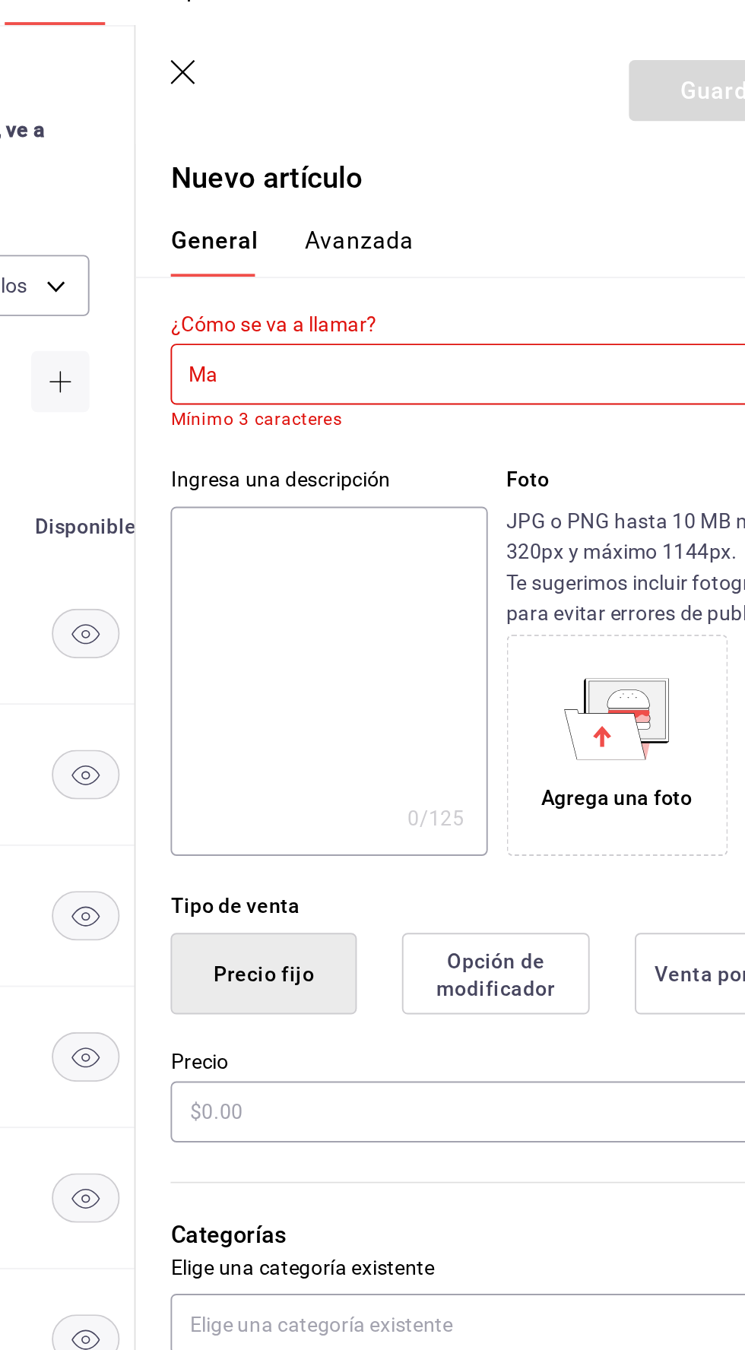
type input "M"
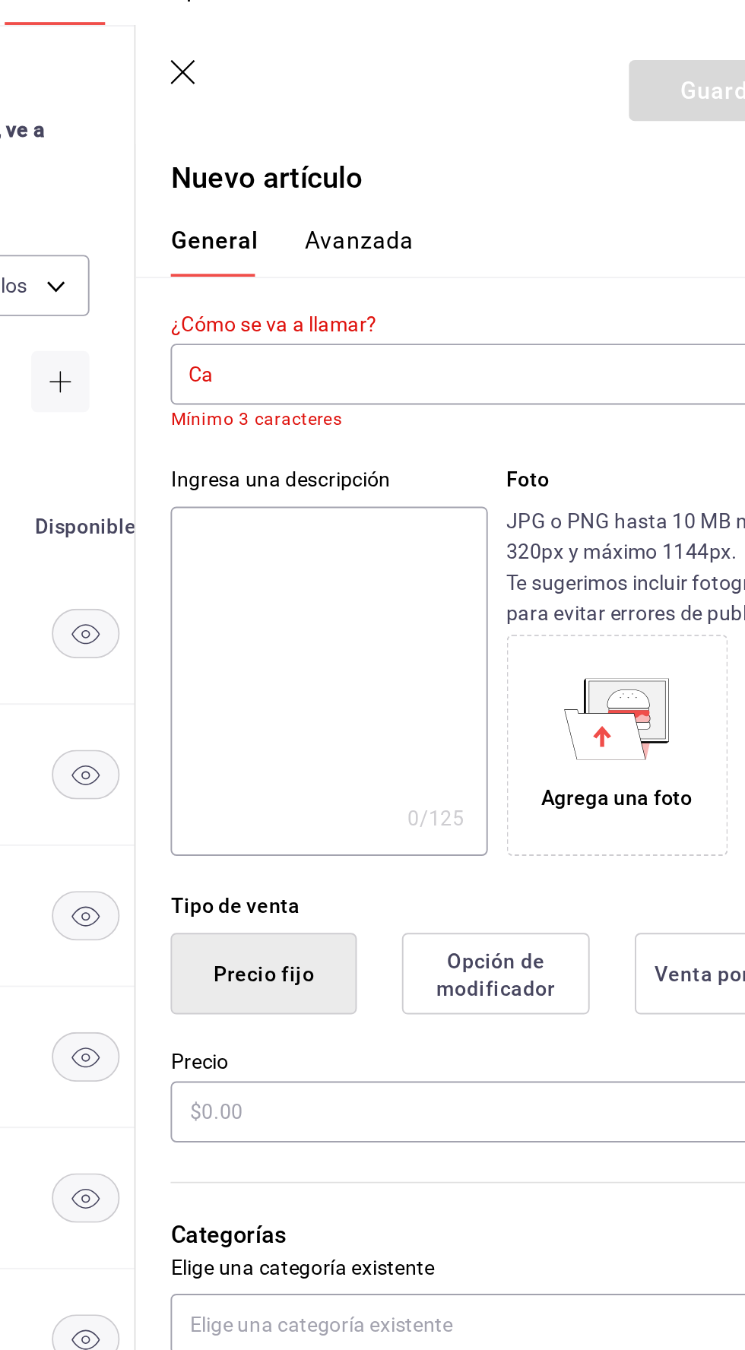
type input "C"
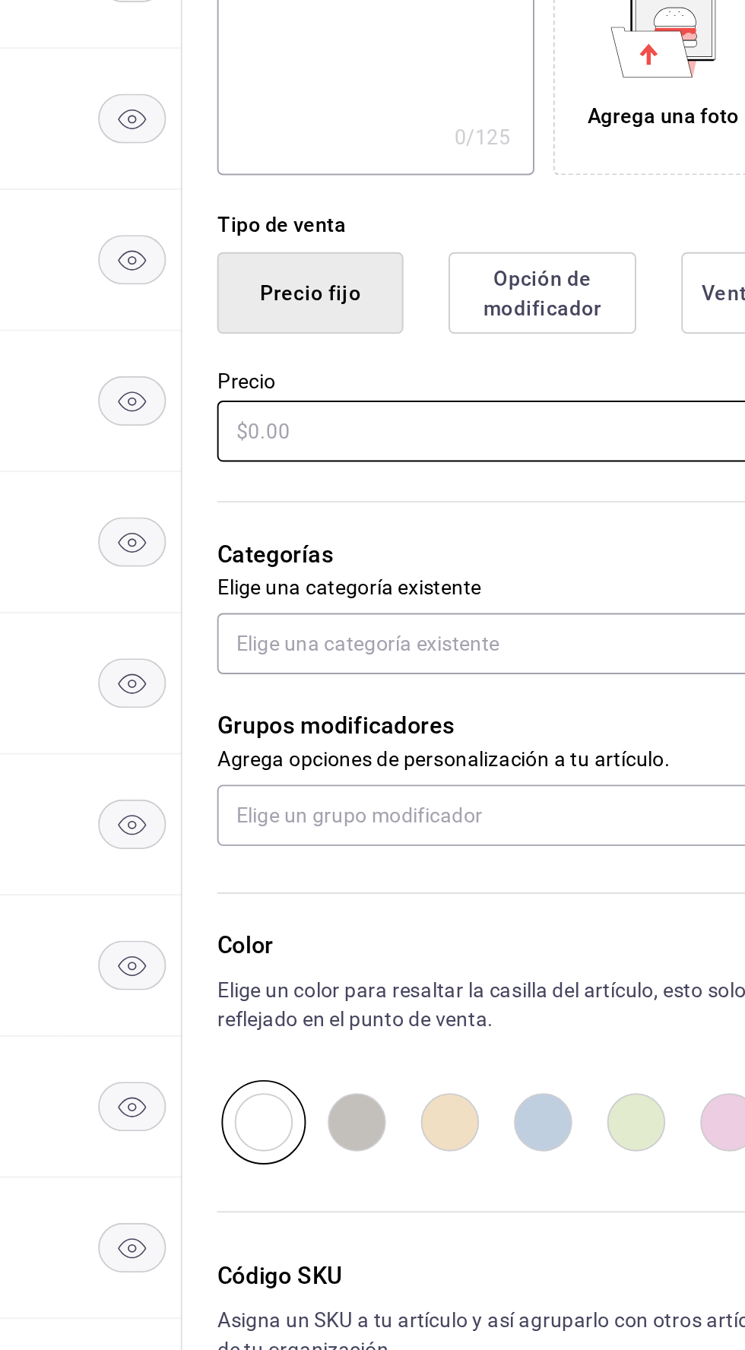
type input "Frangelico espresso"
click at [487, 643] on input "text" at bounding box center [556, 642] width 341 height 32
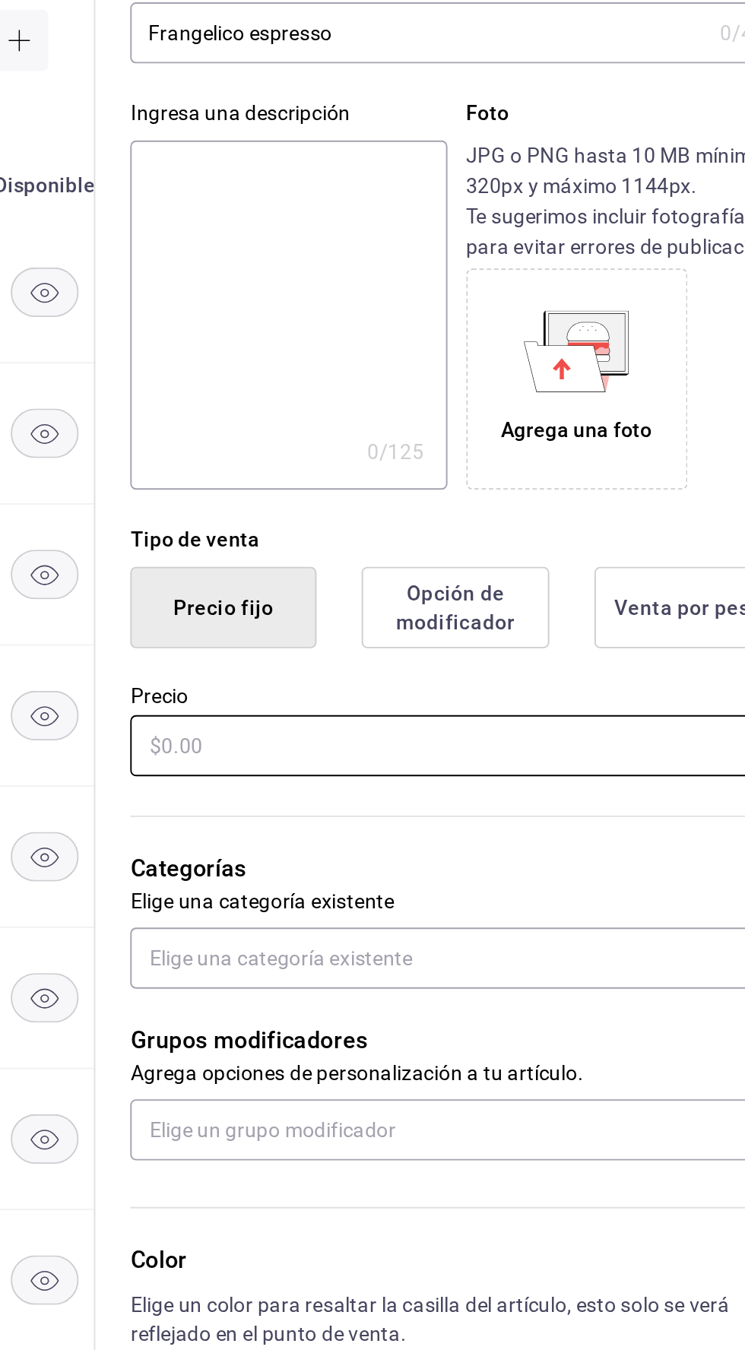
click at [547, 644] on input "text" at bounding box center [556, 642] width 341 height 32
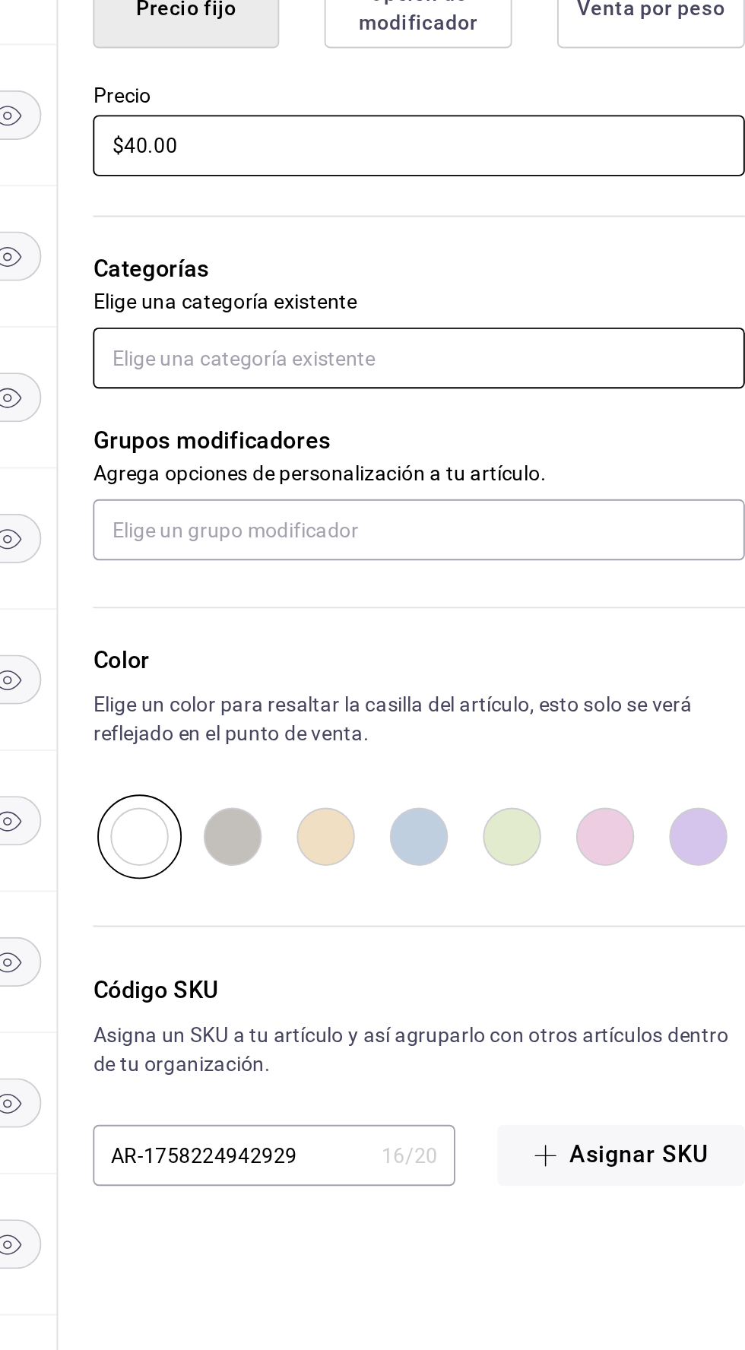
type input "$40.00"
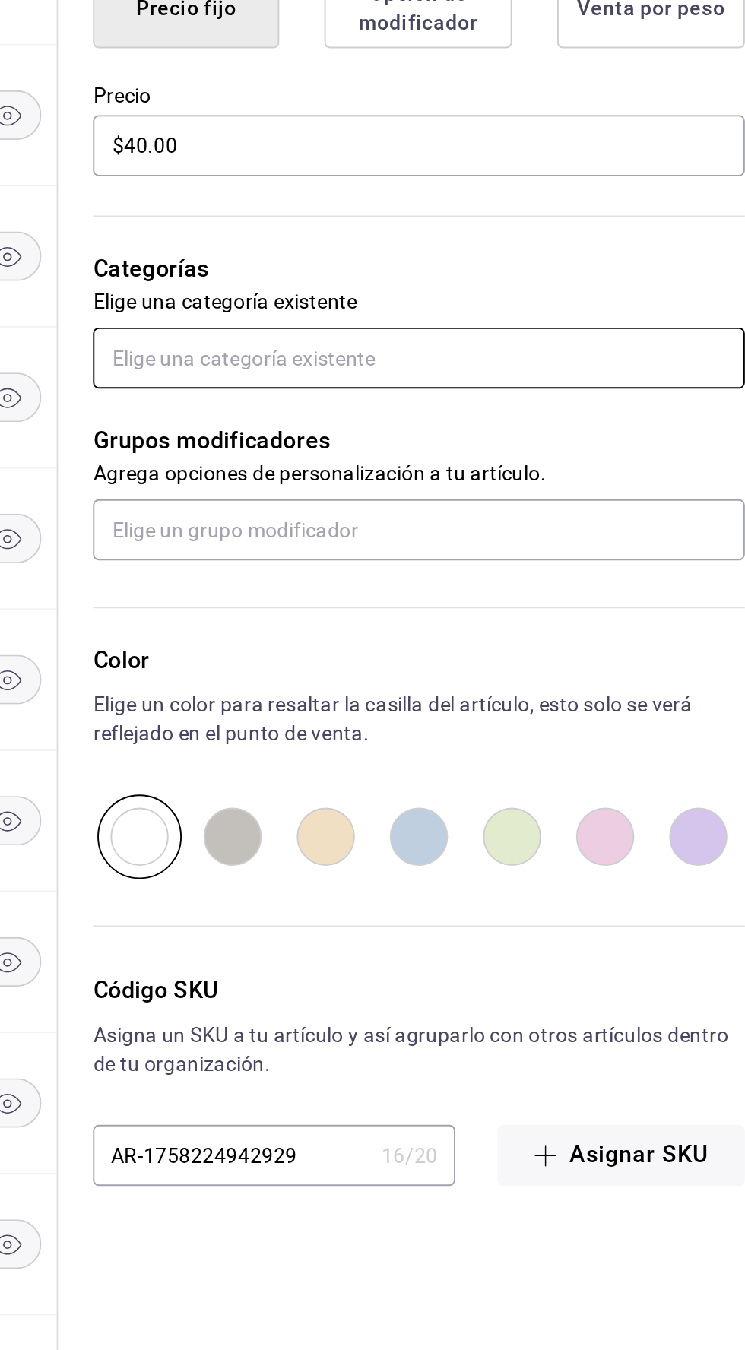
click at [584, 756] on input "text" at bounding box center [556, 753] width 341 height 32
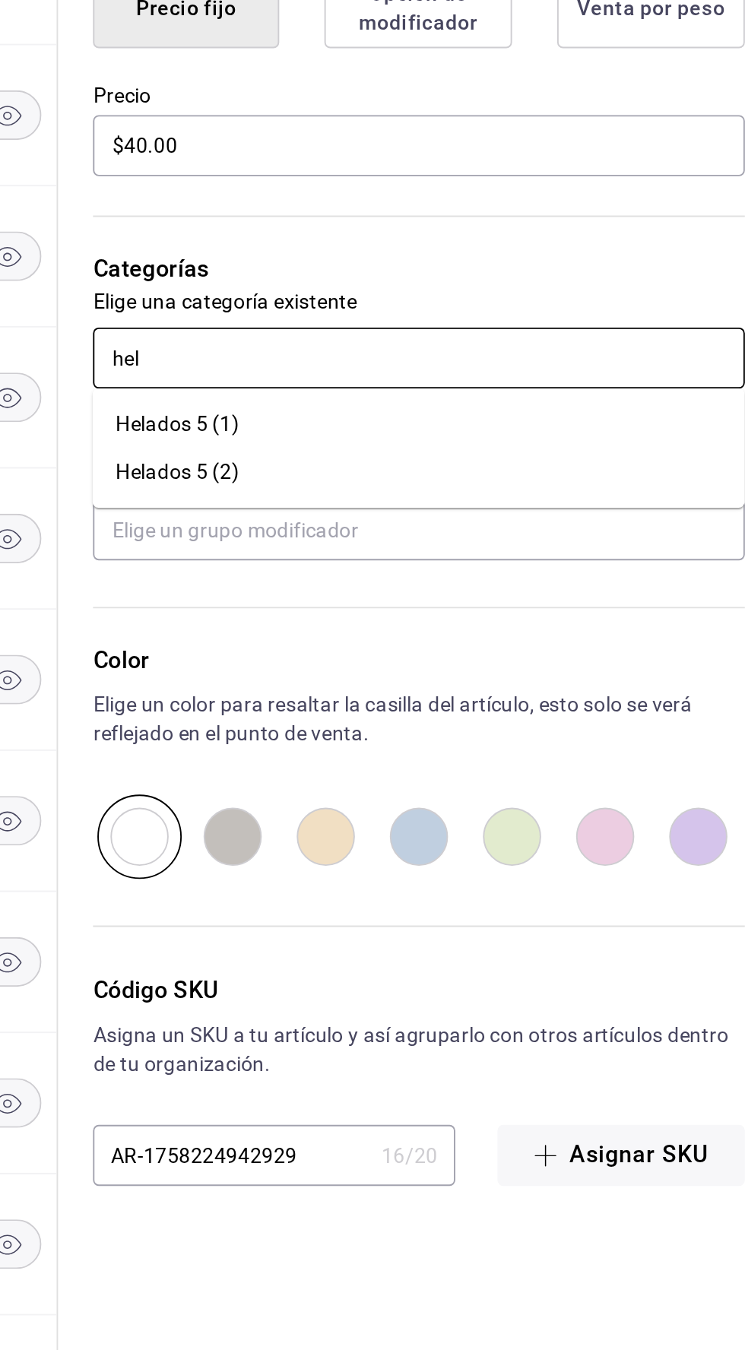
type input "hela"
click at [439, 791] on font "Helados 5 (1)" at bounding box center [430, 787] width 65 height 12
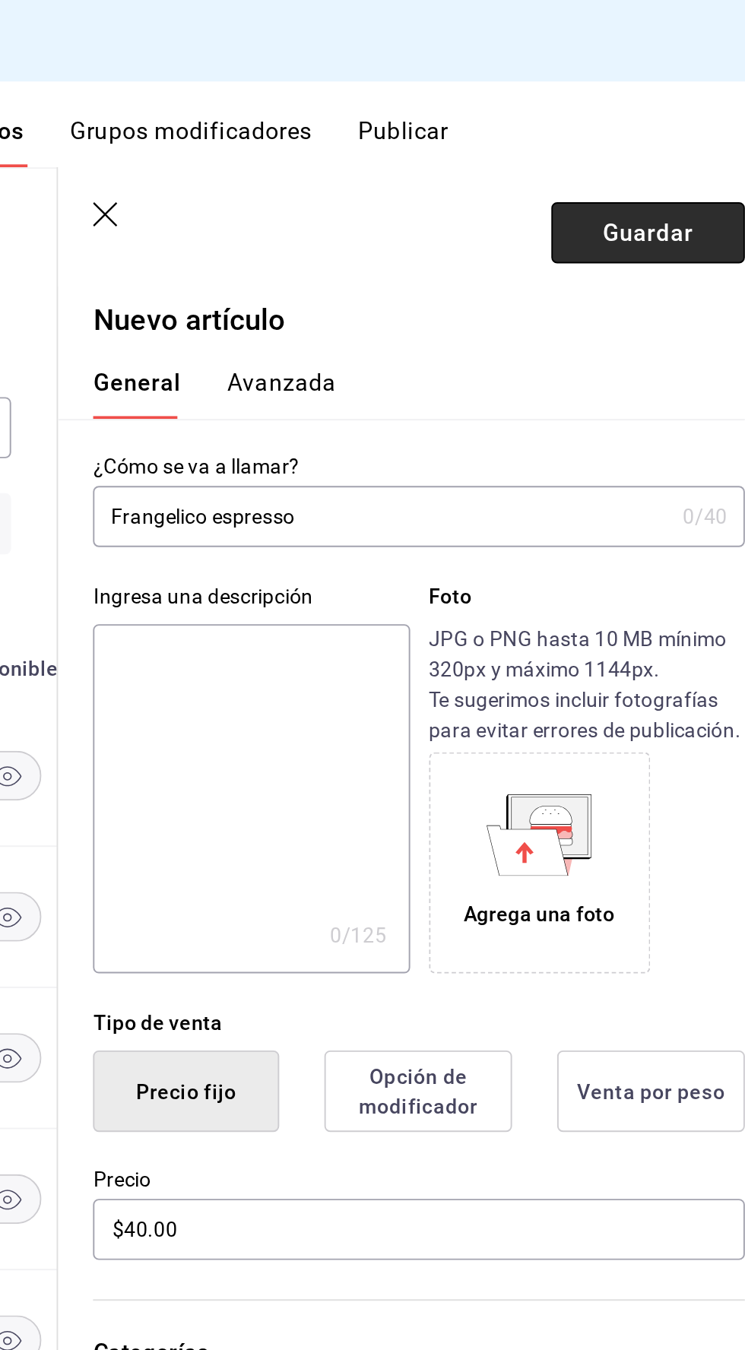
click at [677, 120] on font "Guardar" at bounding box center [675, 121] width 47 height 14
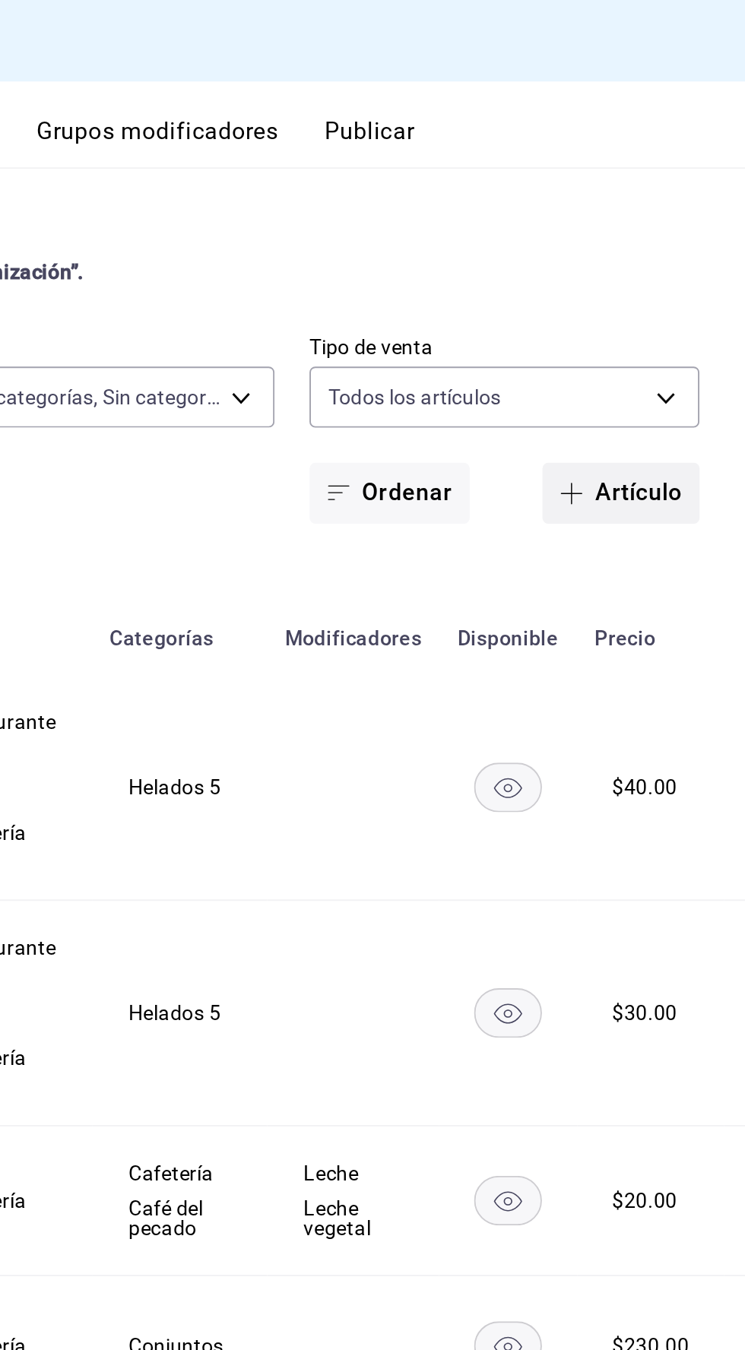
click at [666, 261] on font "Artículo" at bounding box center [689, 257] width 46 height 14
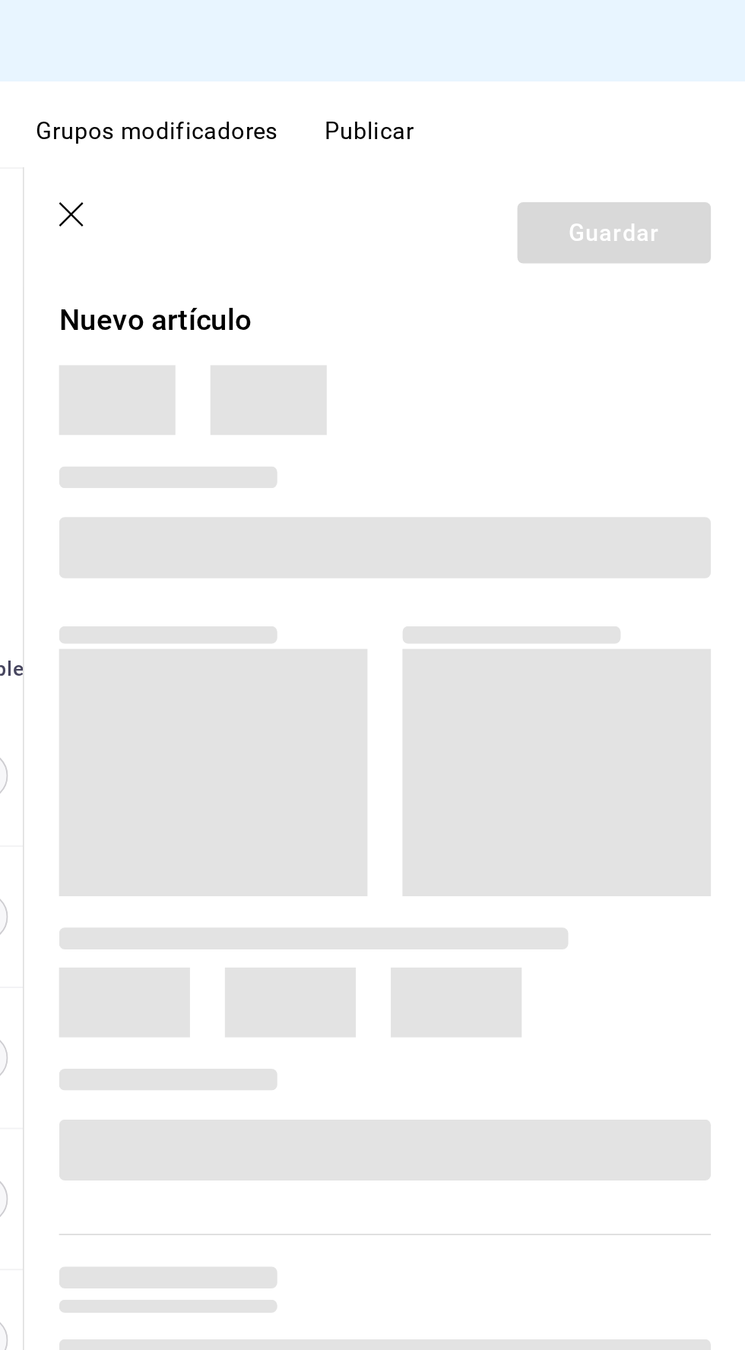
type input "6c521cb1-5a60-466d-80d0-2886416c69ac,f547cb4a-b93c-4195-b824-038b45f390e8,5cdc5…"
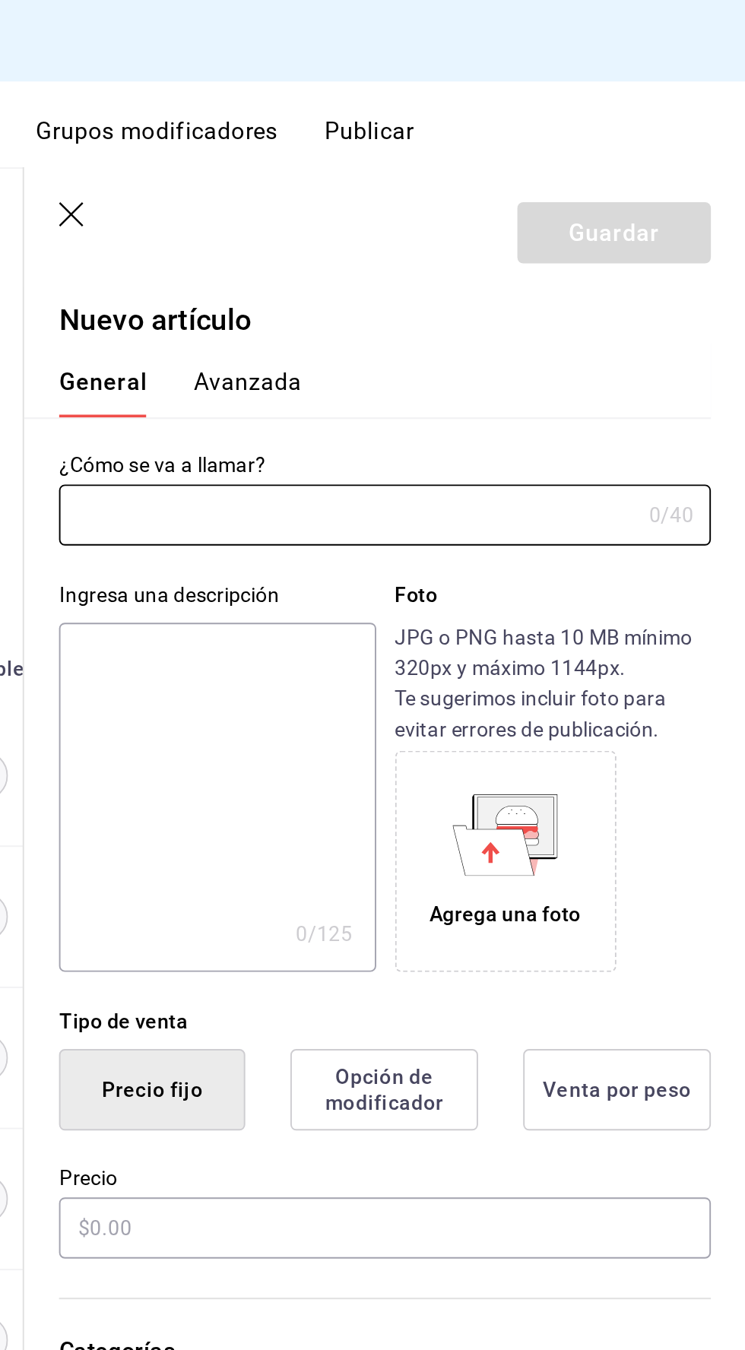
type input "bcd4eeba-f288-4c7f-be4a-80794efd5e2c,f4348fd6-19a6-4699-a042-45be726c08e8"
type input "AR-1758225345760"
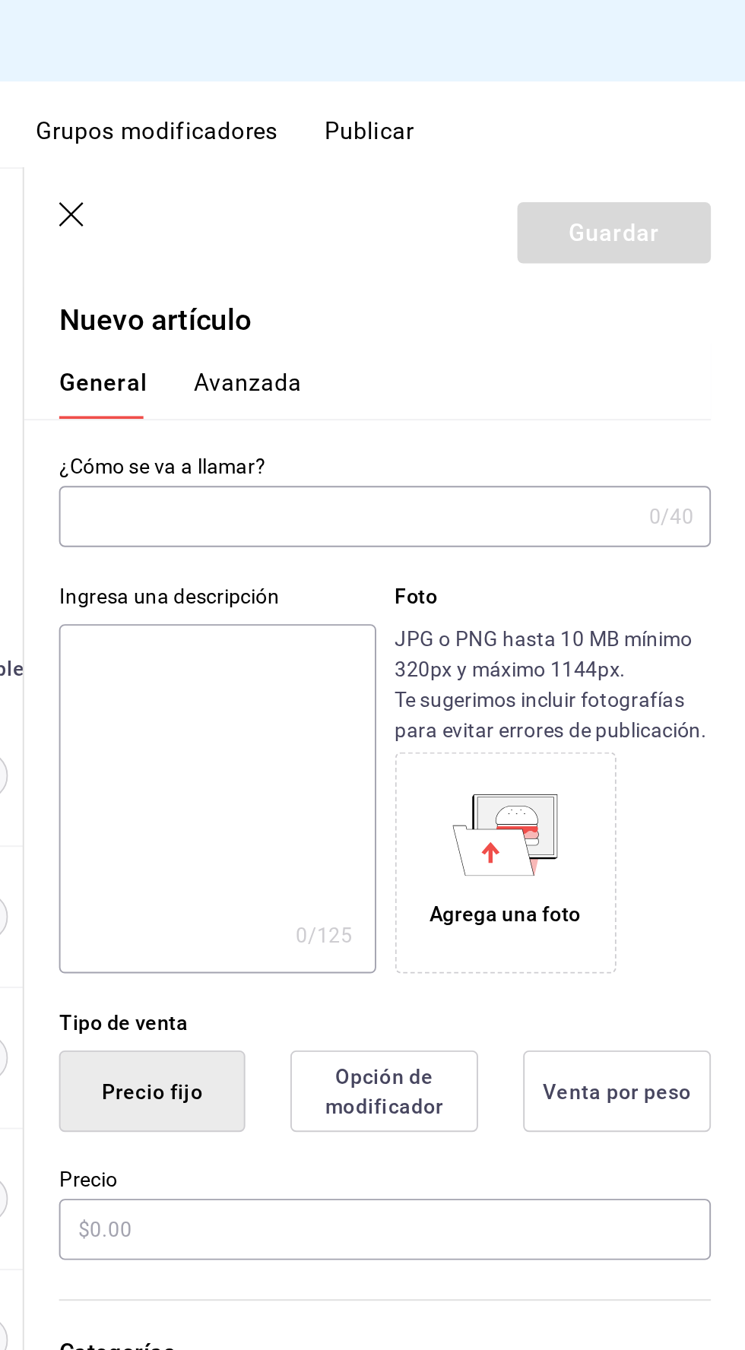
click at [425, 266] on input "text" at bounding box center [537, 270] width 302 height 30
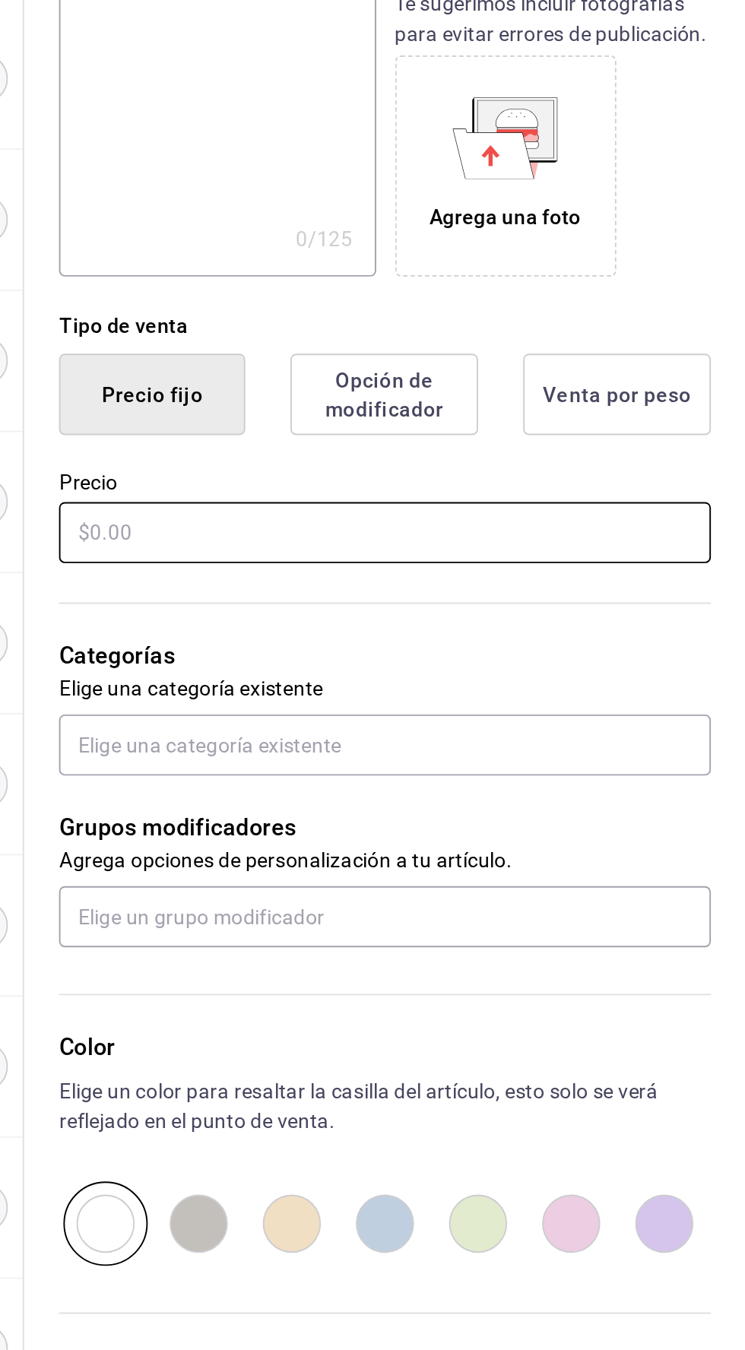
type input "Infusion de jamaica"
click at [406, 643] on input "text" at bounding box center [556, 642] width 341 height 32
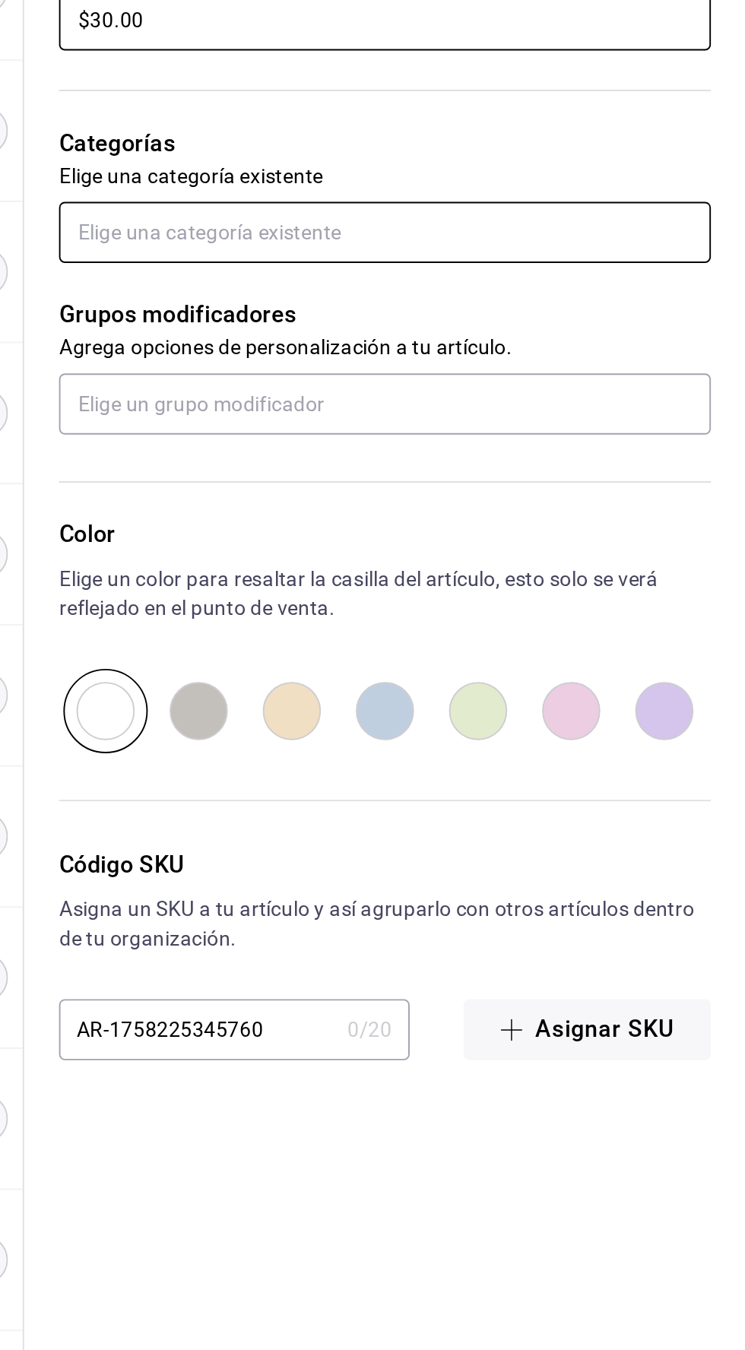
type input "$30.00"
click at [426, 748] on input "text" at bounding box center [556, 753] width 341 height 32
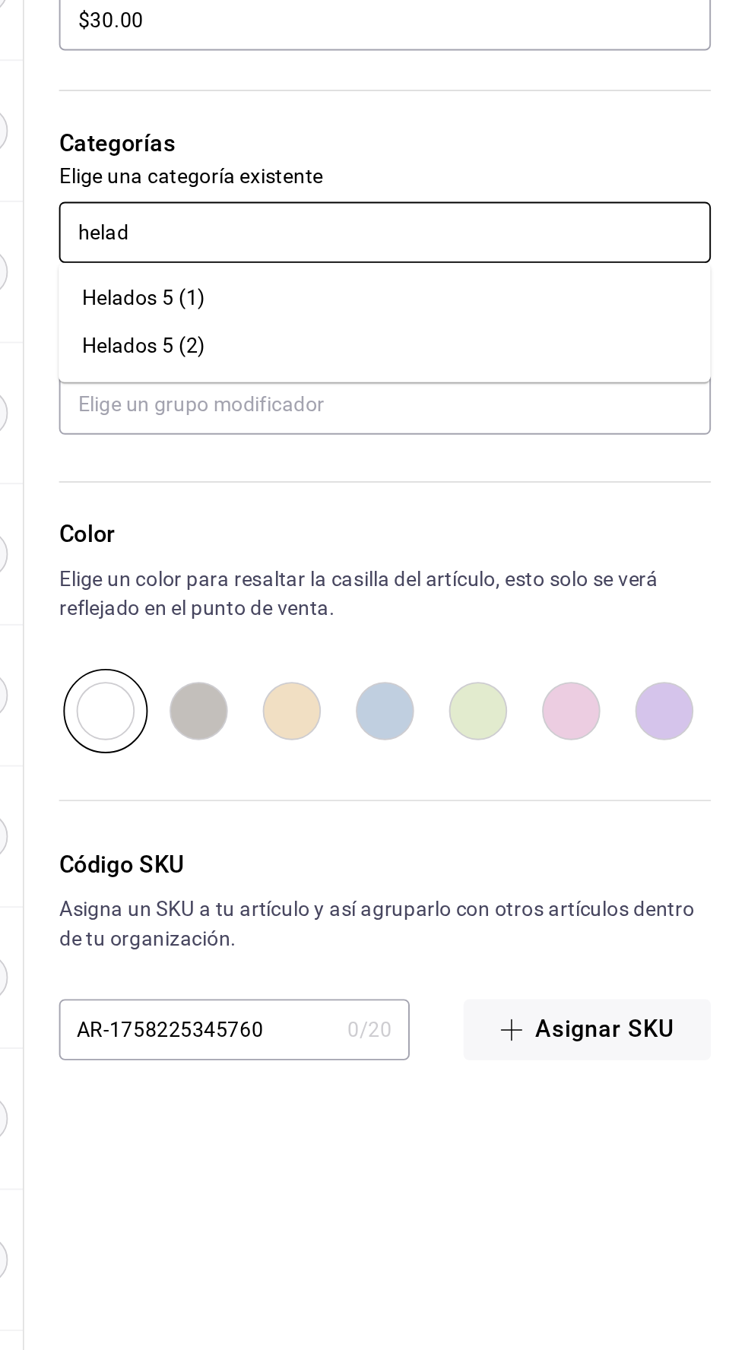
type input "helado"
click at [429, 784] on font "Helados 5 (1)" at bounding box center [430, 787] width 65 height 12
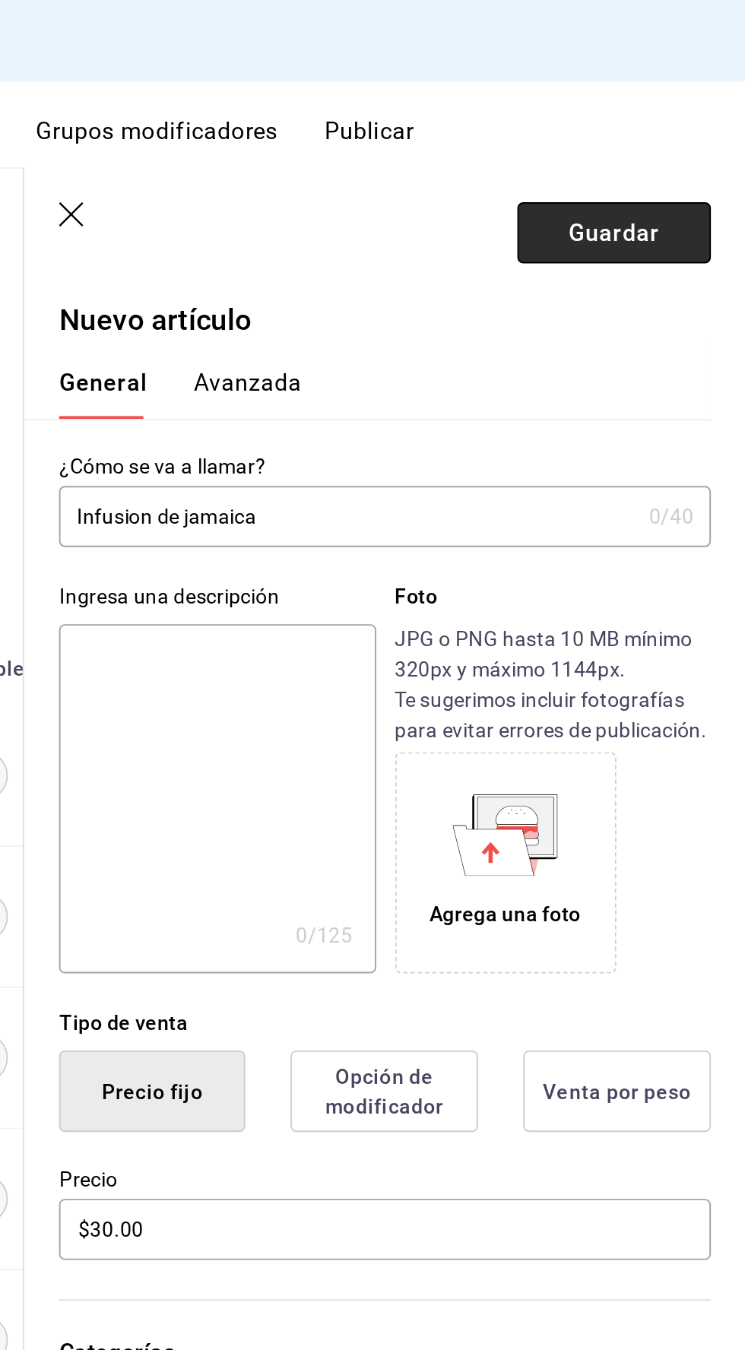
click at [649, 119] on button "Guardar" at bounding box center [676, 122] width 101 height 32
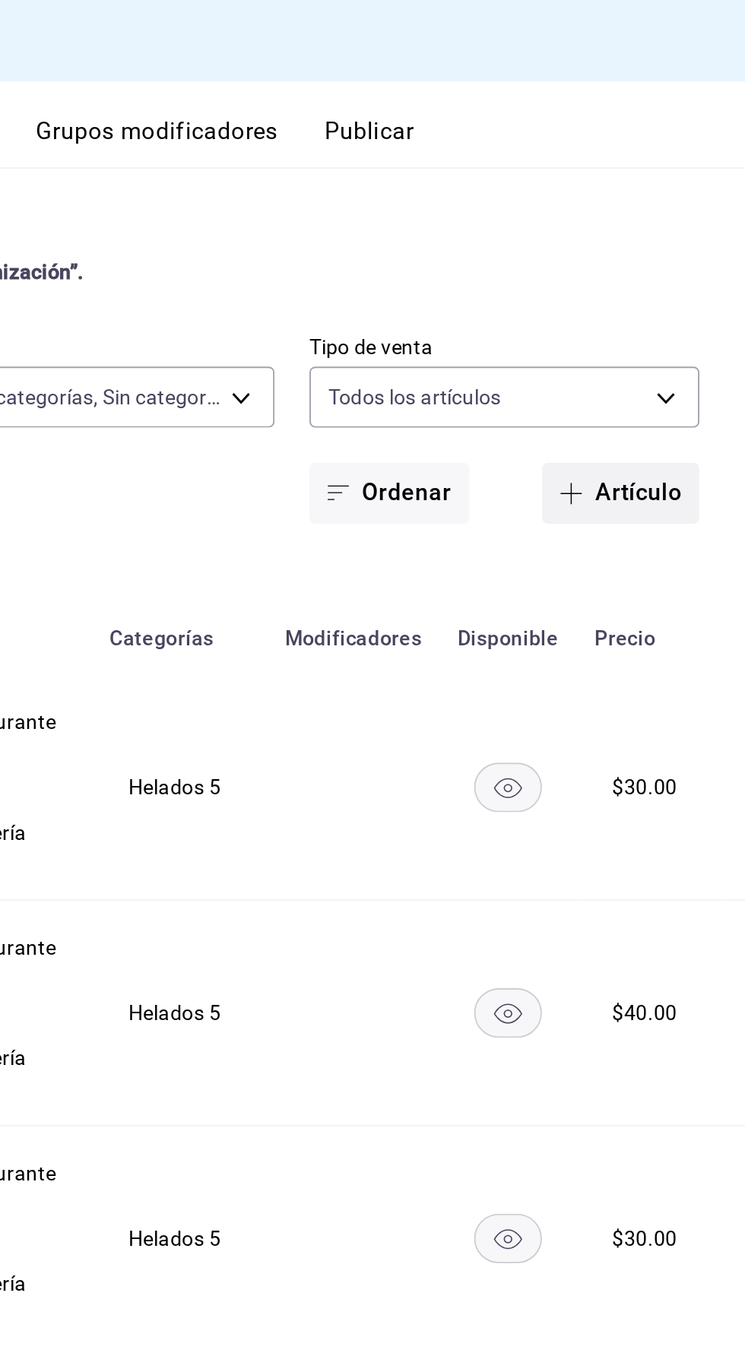
click at [670, 246] on button "Artículo" at bounding box center [679, 258] width 82 height 32
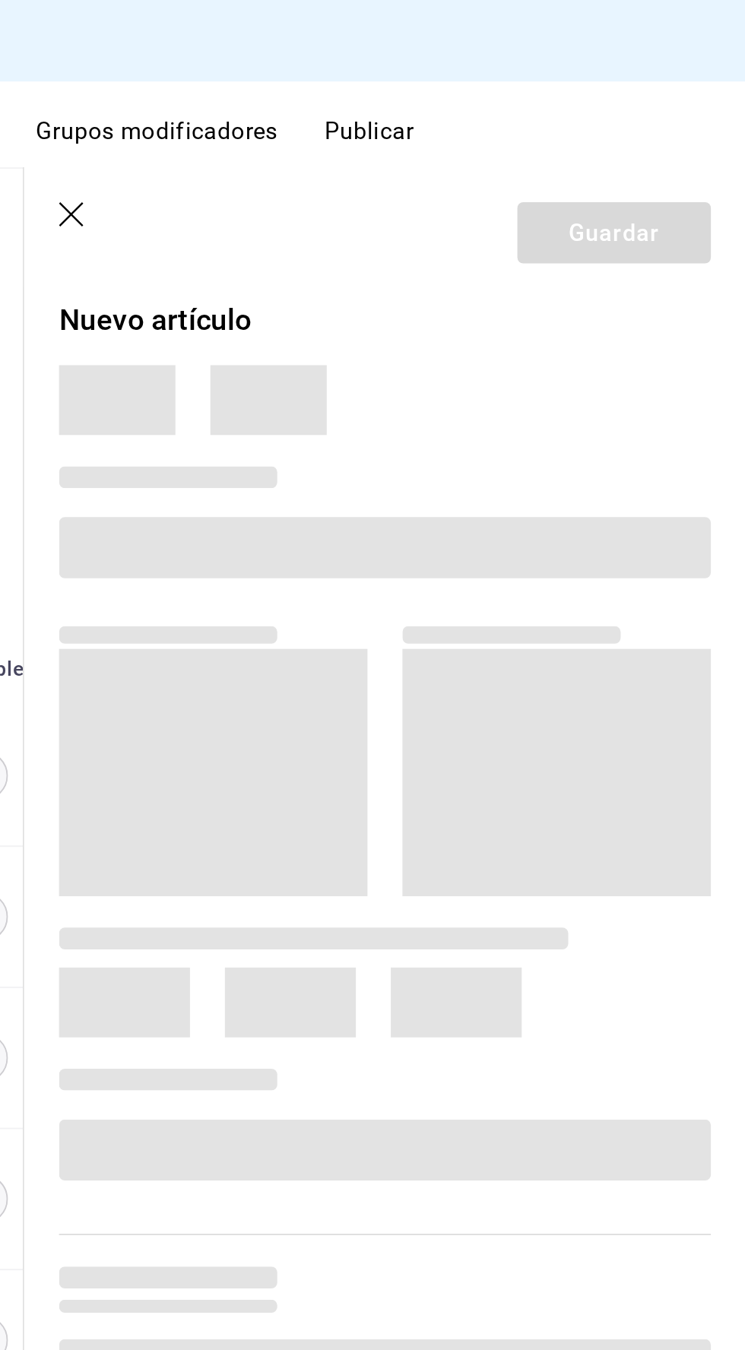
type input "6c521cb1-5a60-466d-80d0-2886416c69ac,f547cb4a-b93c-4195-b824-038b45f390e8,5cdc5…"
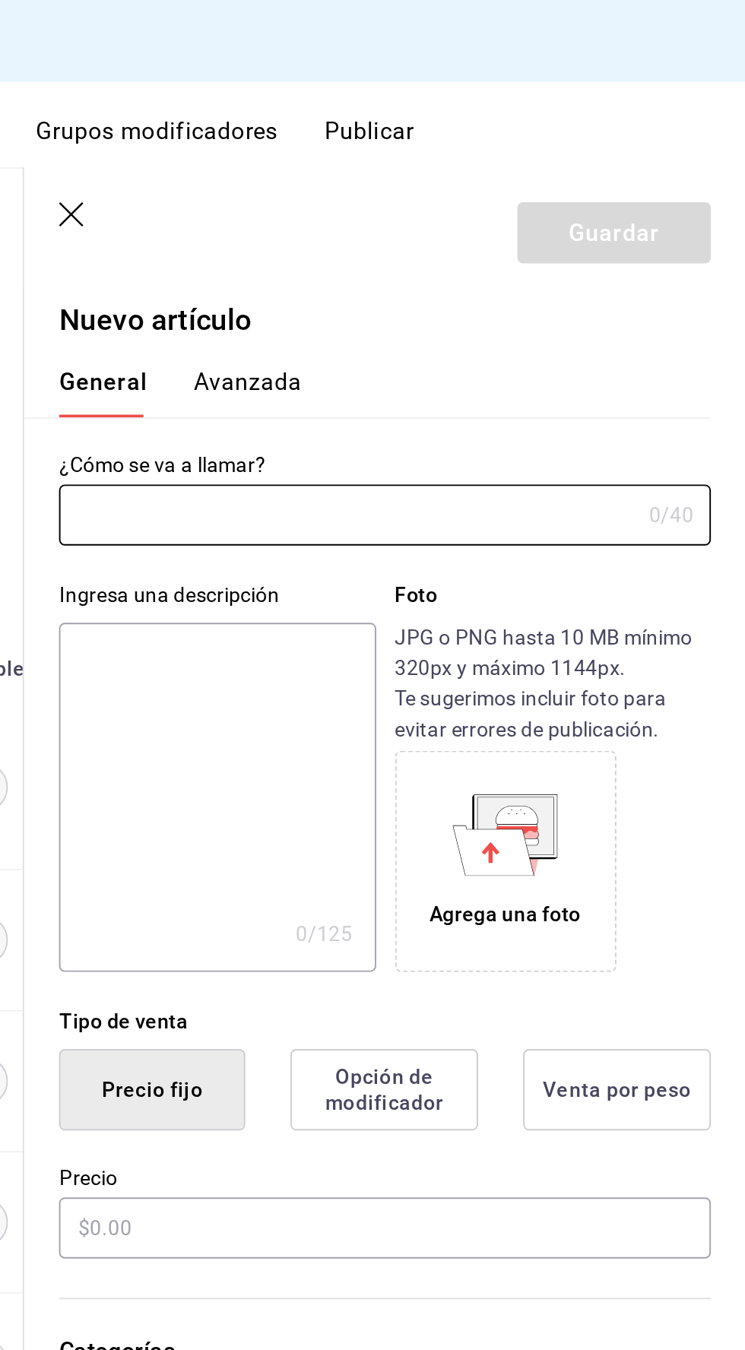
type input "bcd4eeba-f288-4c7f-be4a-80794efd5e2c,f4348fd6-19a6-4699-a042-45be726c08e8"
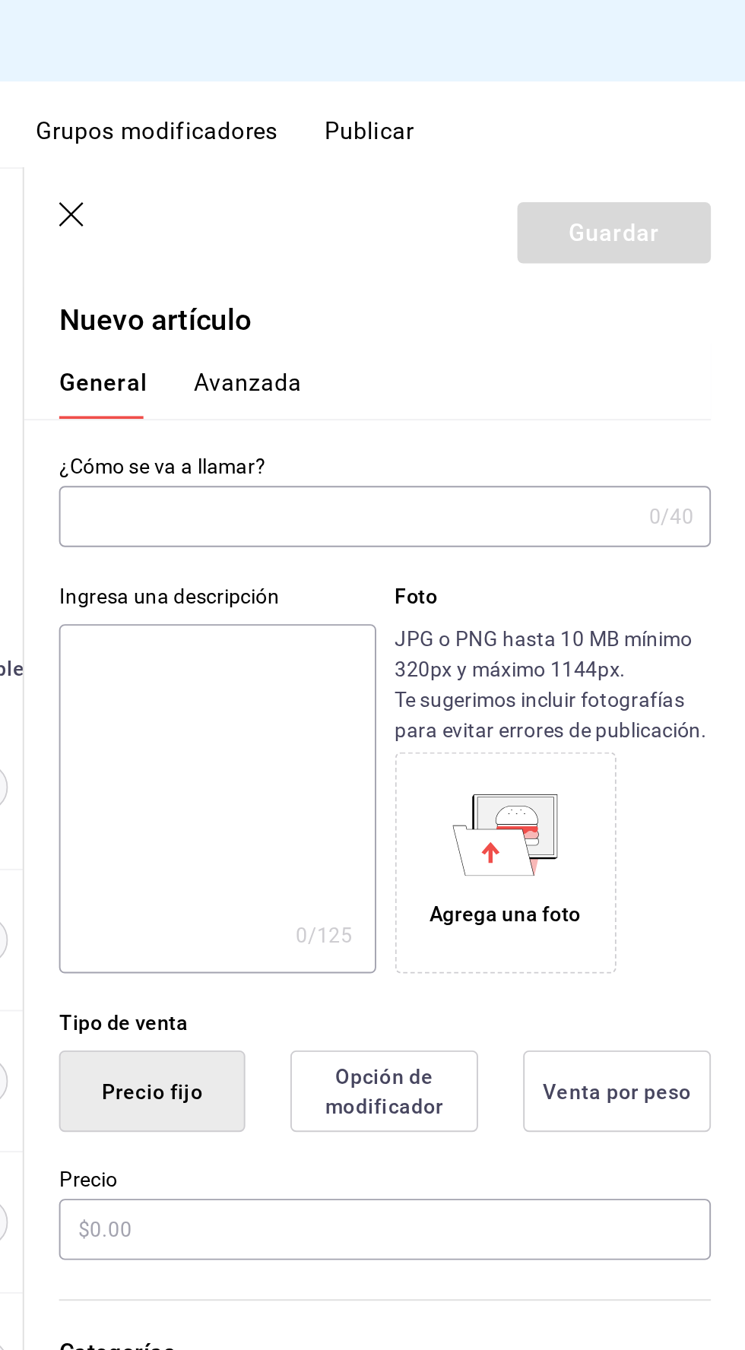
click at [423, 267] on input "text" at bounding box center [537, 270] width 302 height 30
click at [420, 274] on input "text" at bounding box center [537, 270] width 302 height 30
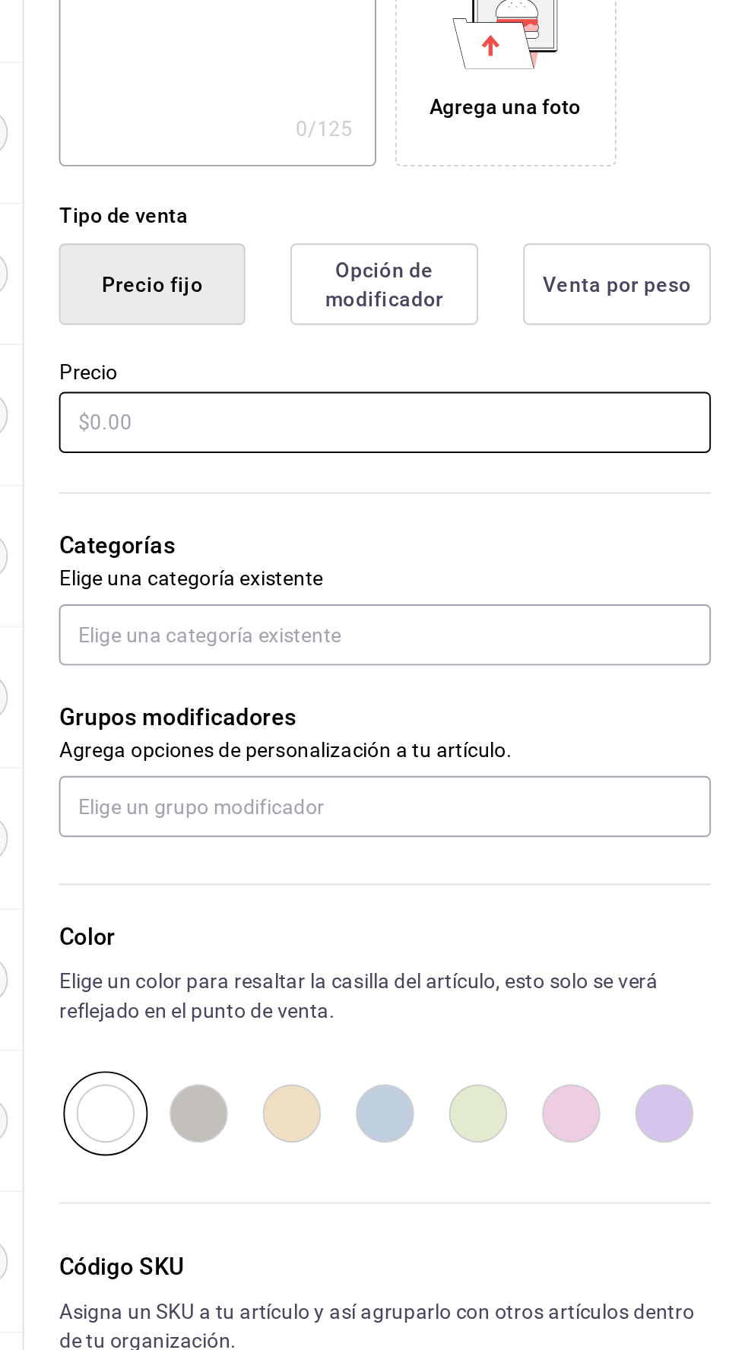
type input "[PERSON_NAME]"
click at [423, 643] on input "text" at bounding box center [556, 642] width 341 height 32
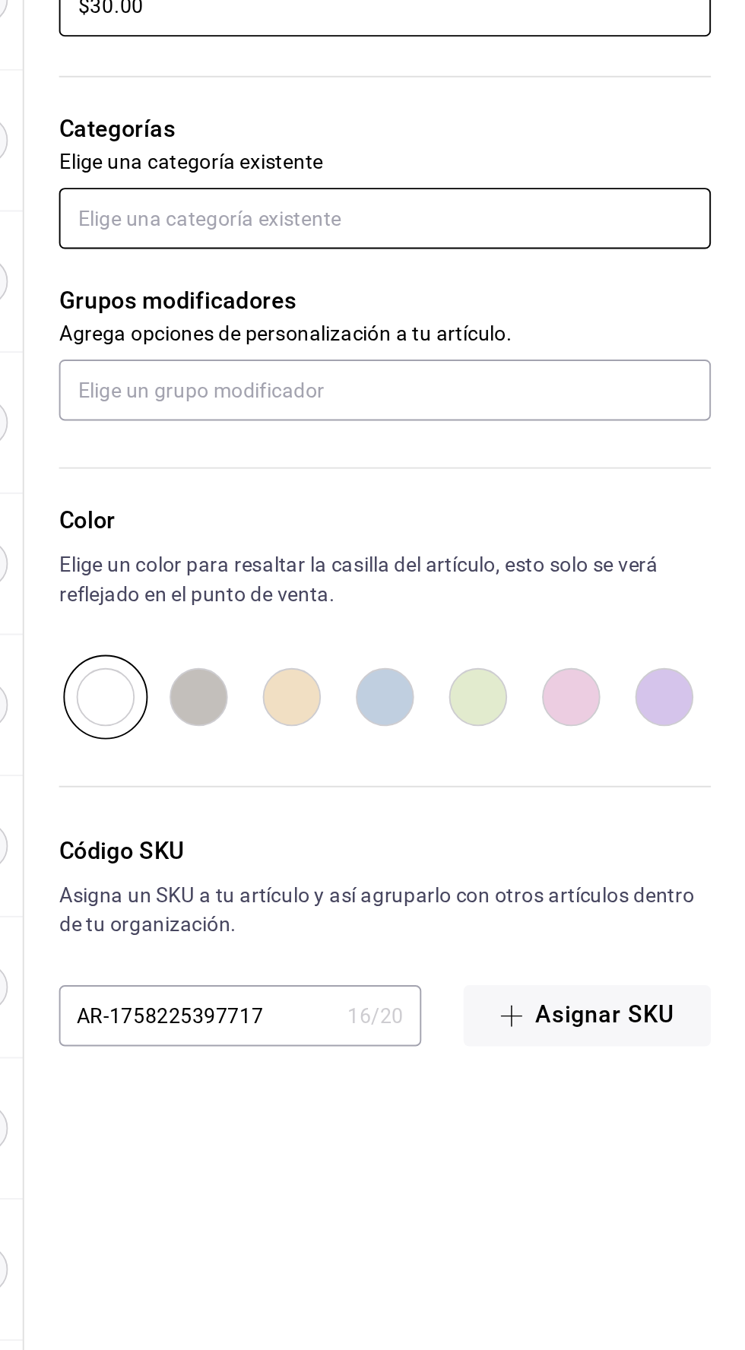
type input "$30.00"
click at [430, 756] on input "text" at bounding box center [556, 753] width 341 height 32
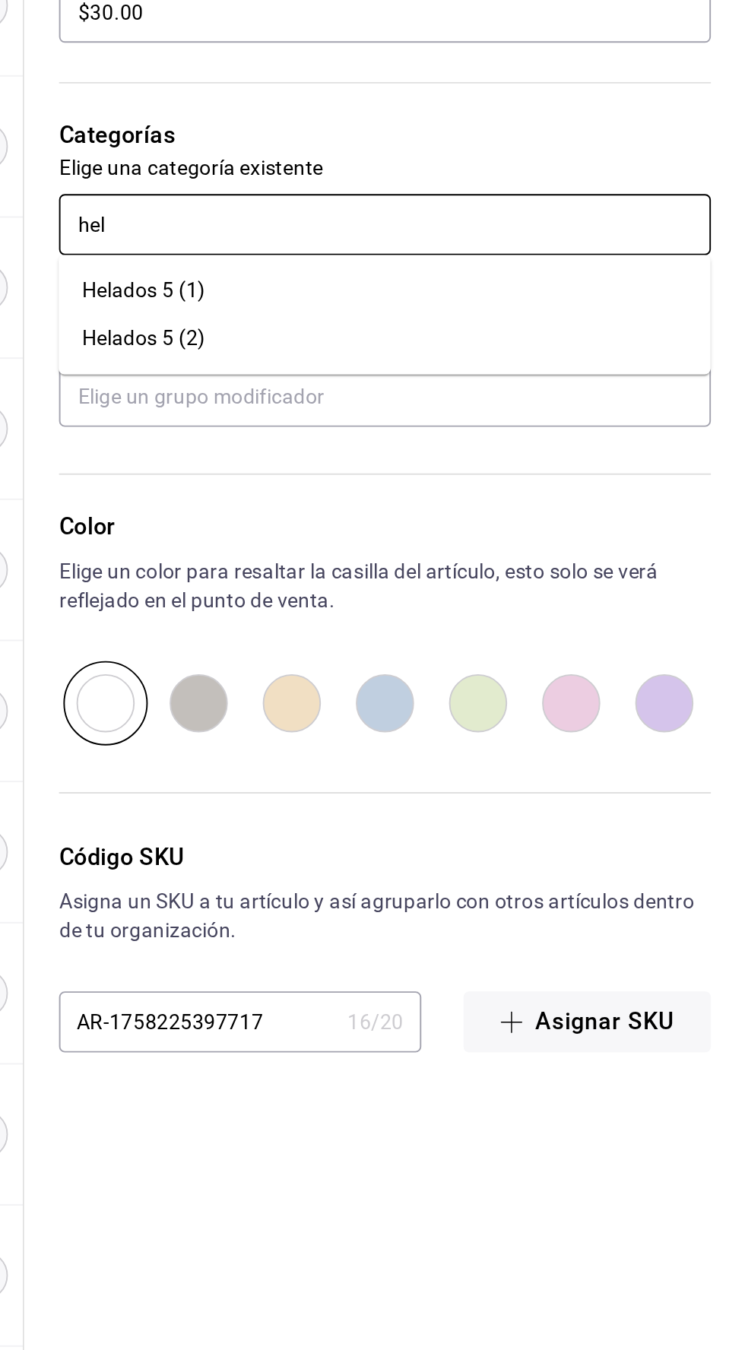
type input "hela"
click at [436, 787] on font "Helados 5 (1)" at bounding box center [430, 787] width 65 height 12
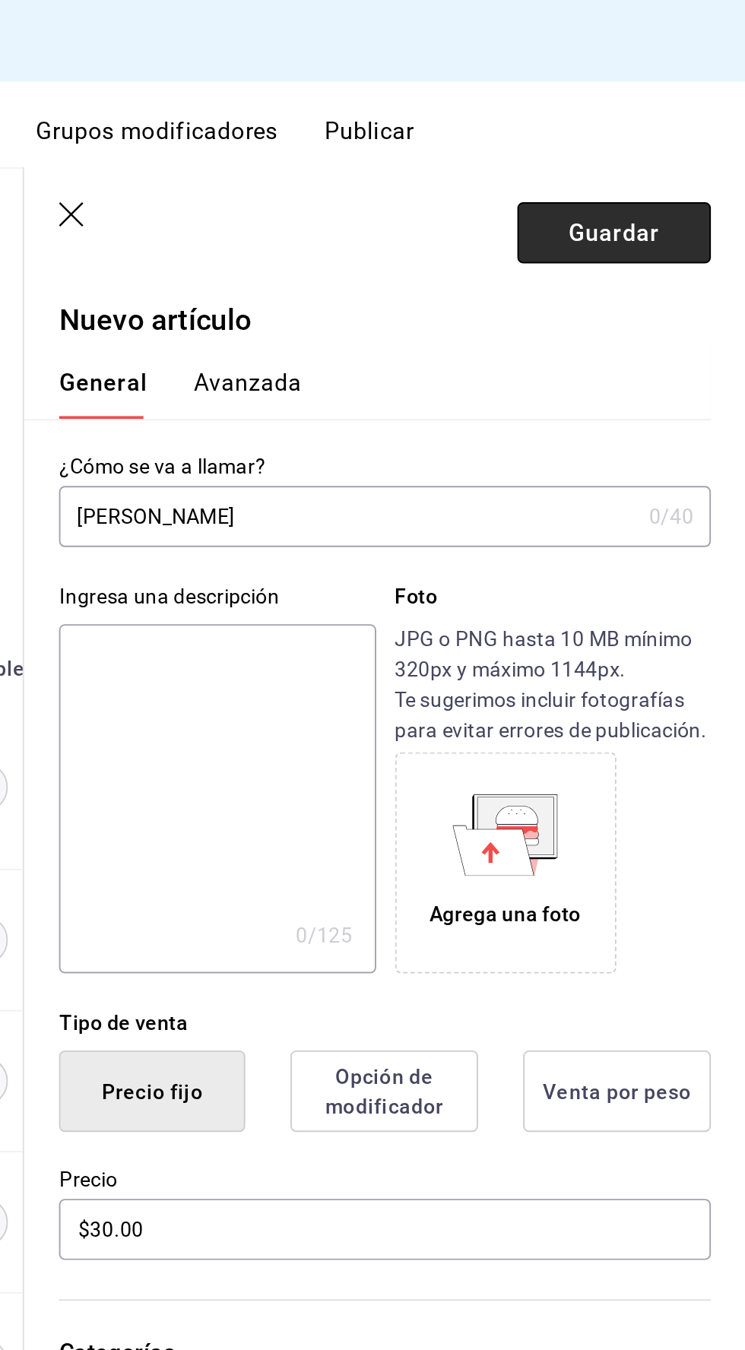
click at [666, 118] on font "Guardar" at bounding box center [675, 121] width 47 height 14
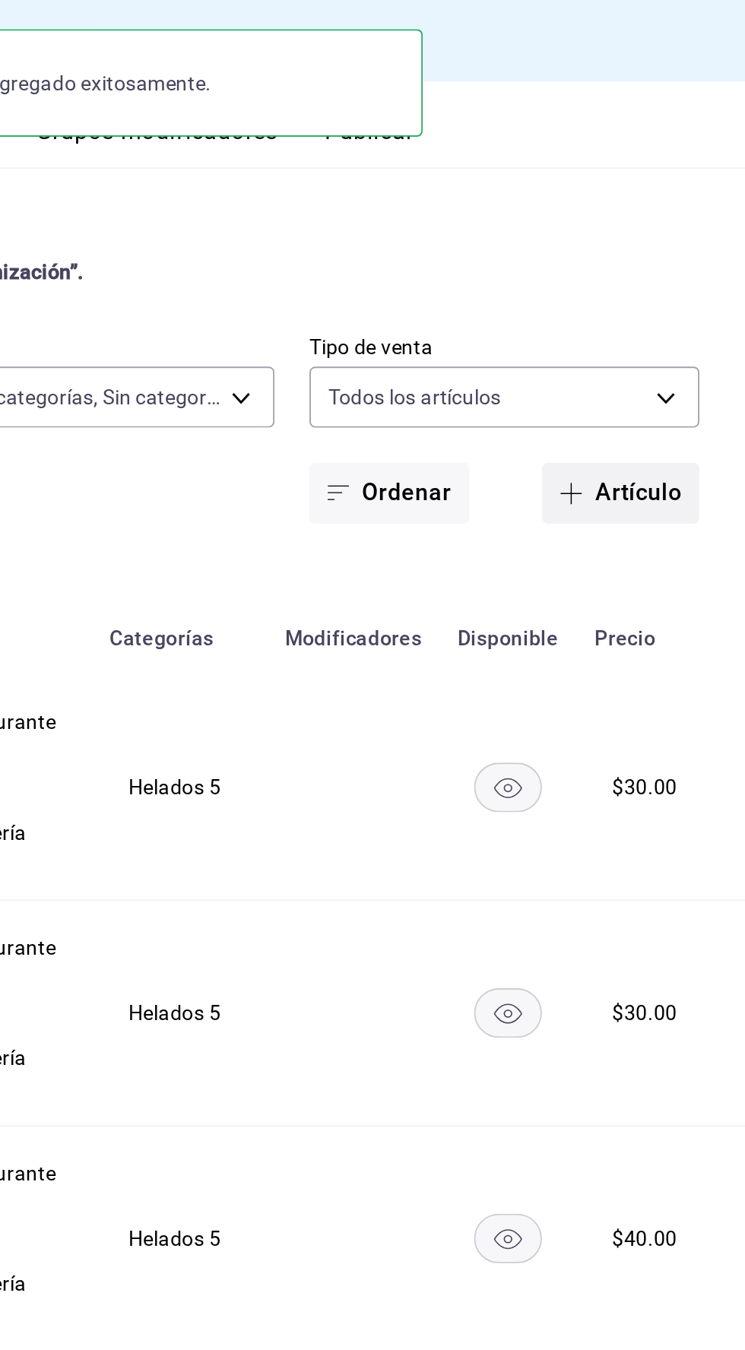
click at [664, 267] on button "Artículo" at bounding box center [679, 258] width 82 height 32
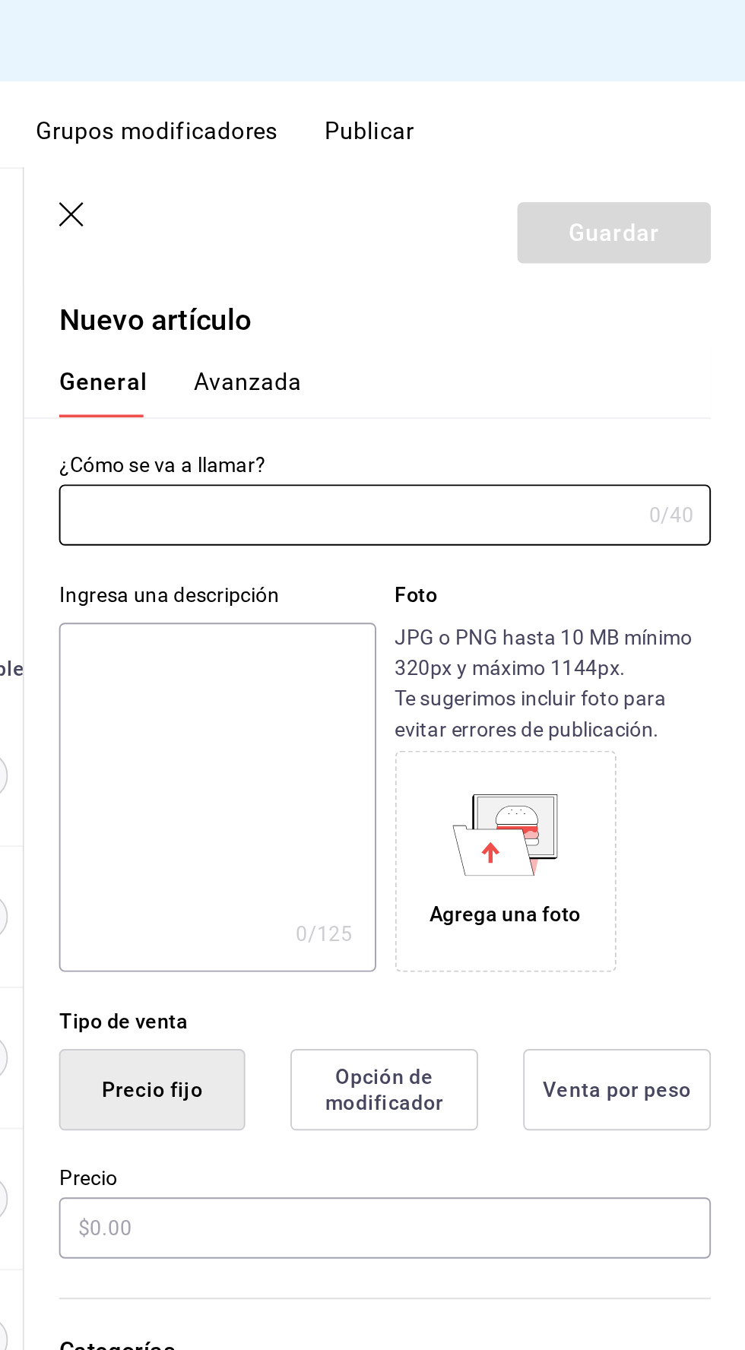
type input "6c521cb1-5a60-466d-80d0-2886416c69ac,f547cb4a-b93c-4195-b824-038b45f390e8,5cdc5…"
type input "bcd4eeba-f288-4c7f-be4a-80794efd5e2c,f4348fd6-19a6-4699-a042-45be726c08e8"
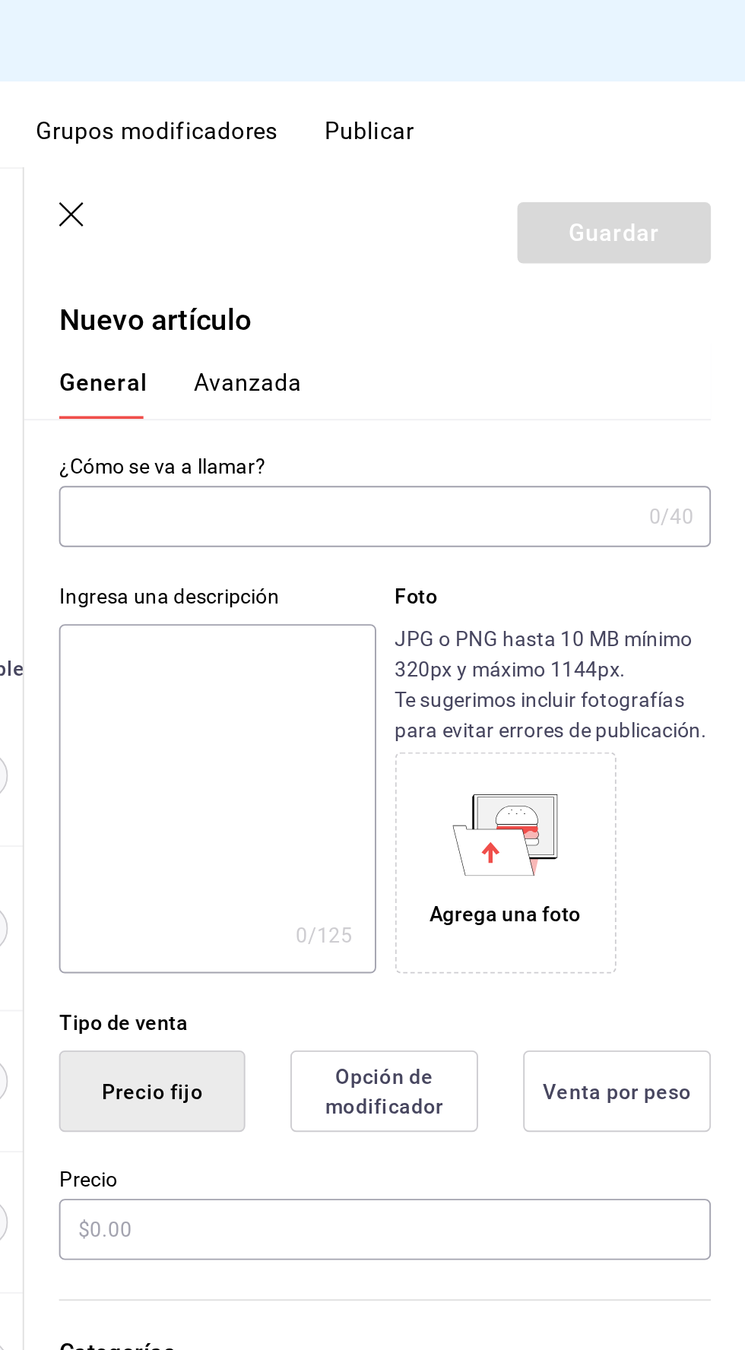
click at [428, 266] on input "text" at bounding box center [537, 270] width 302 height 30
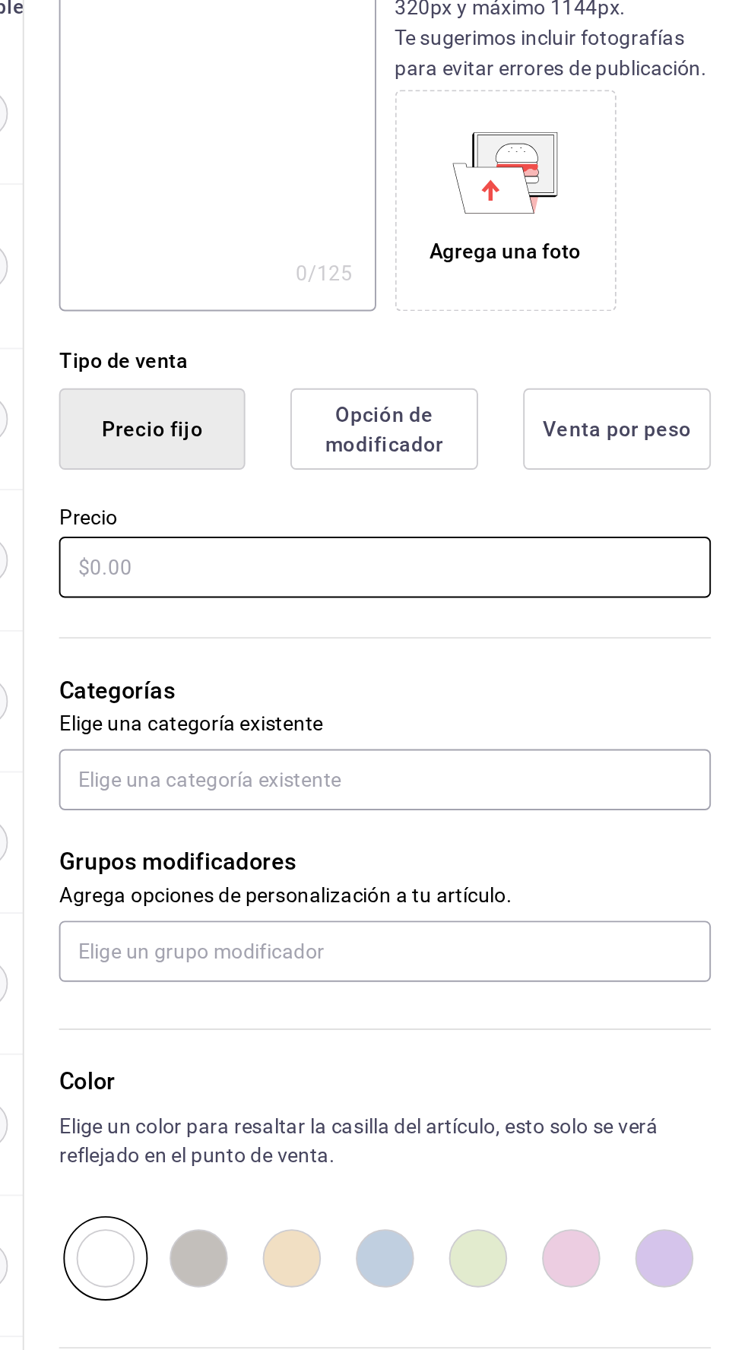
type input "Tinto flotante"
click at [435, 644] on input "text" at bounding box center [556, 642] width 341 height 32
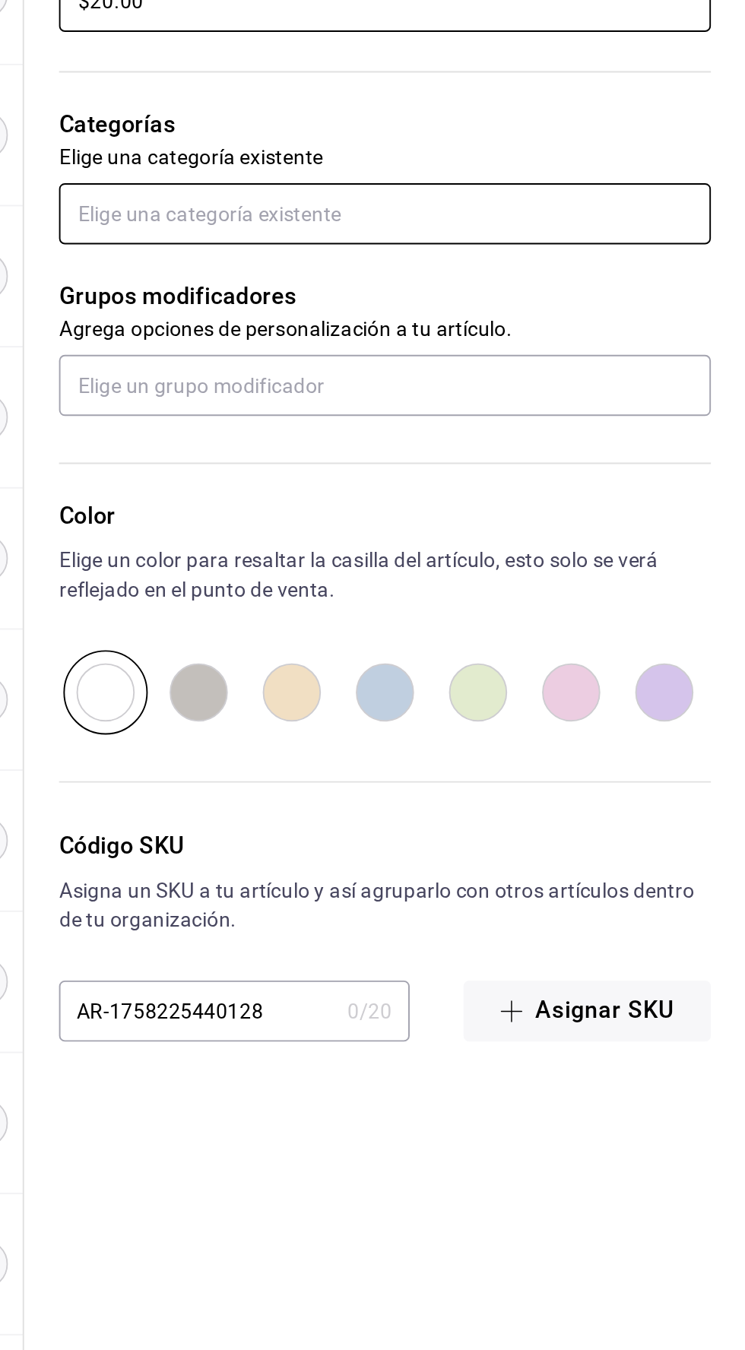
type input "$20.00"
click at [433, 750] on input "text" at bounding box center [556, 753] width 341 height 32
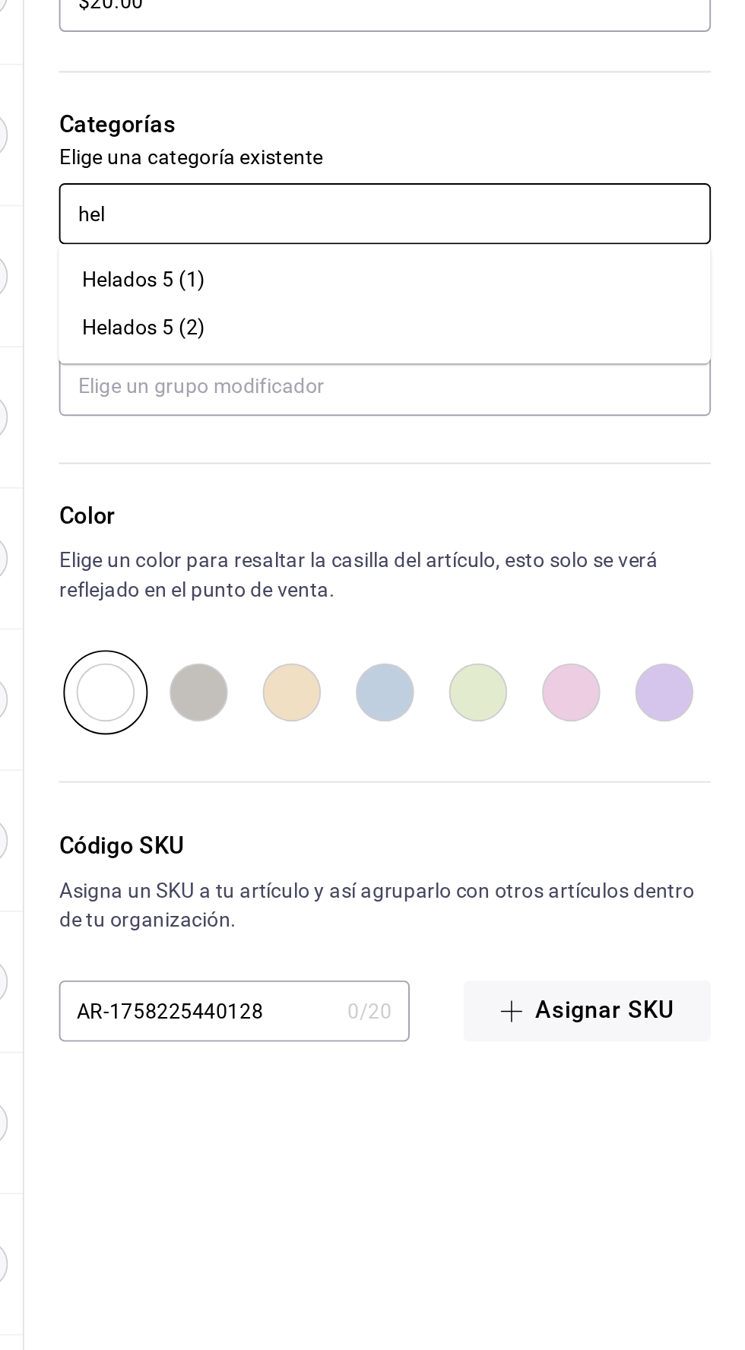
type input "hela"
click at [435, 787] on font "Helados 5 (1)" at bounding box center [430, 787] width 65 height 12
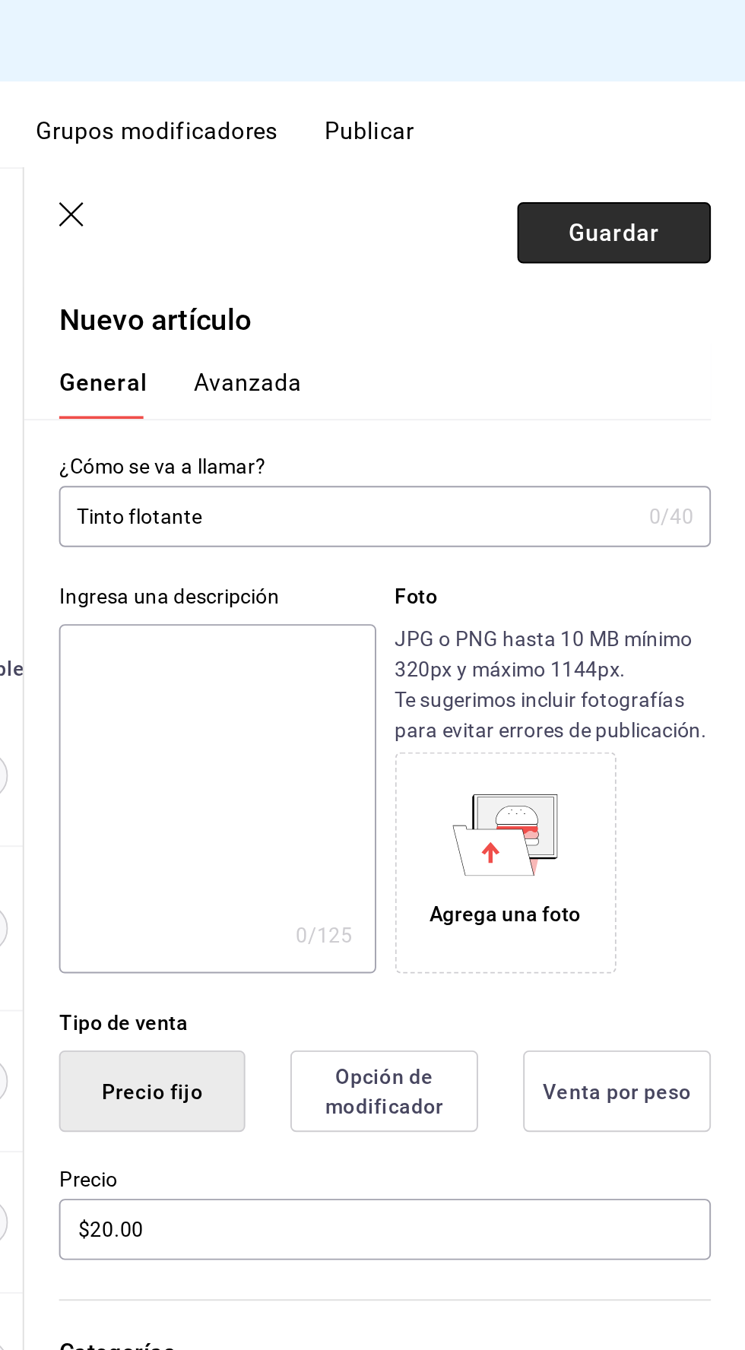
click at [667, 116] on font "Guardar" at bounding box center [675, 121] width 47 height 14
